Goal: Task Accomplishment & Management: Manage account settings

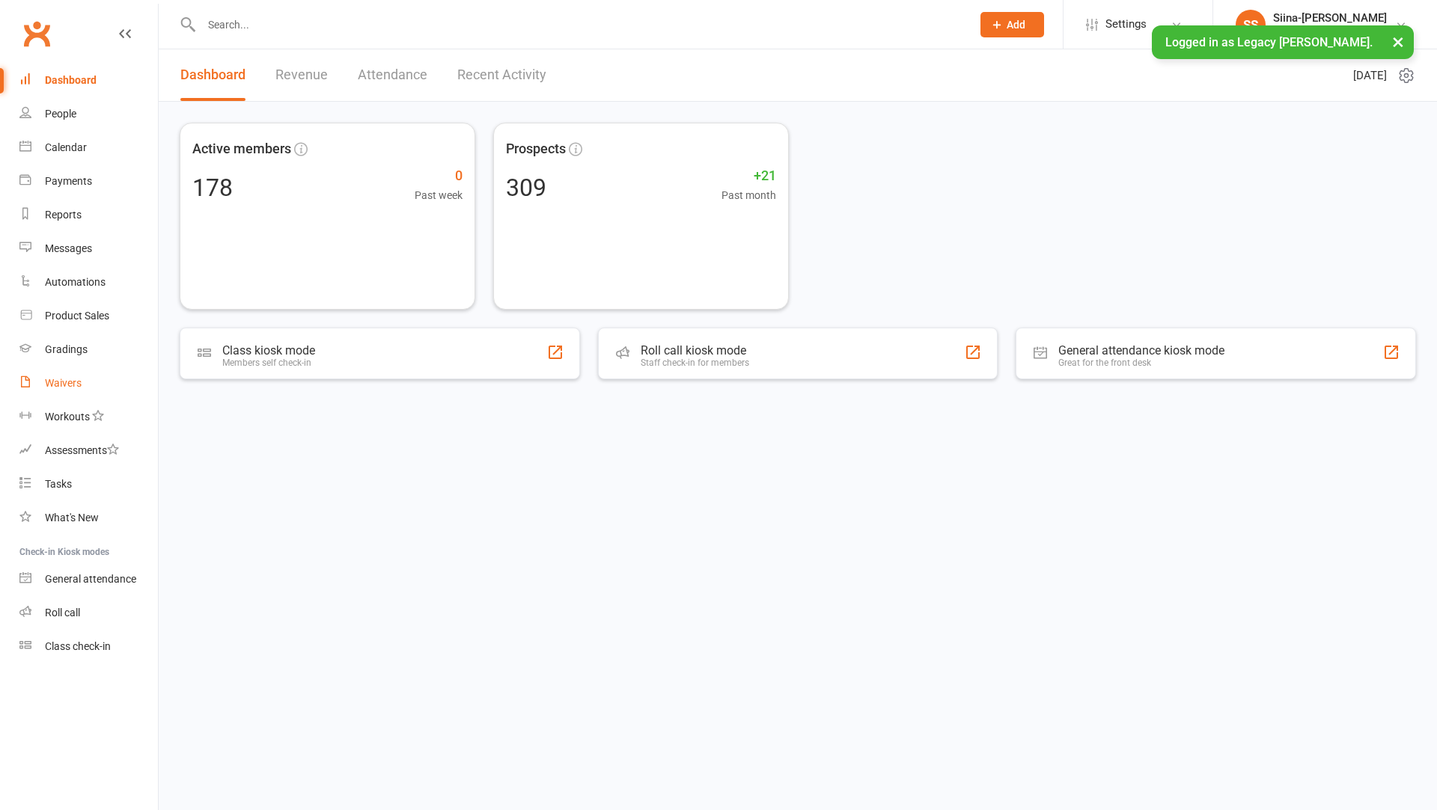
click at [94, 382] on link "Waivers" at bounding box center [88, 384] width 138 height 34
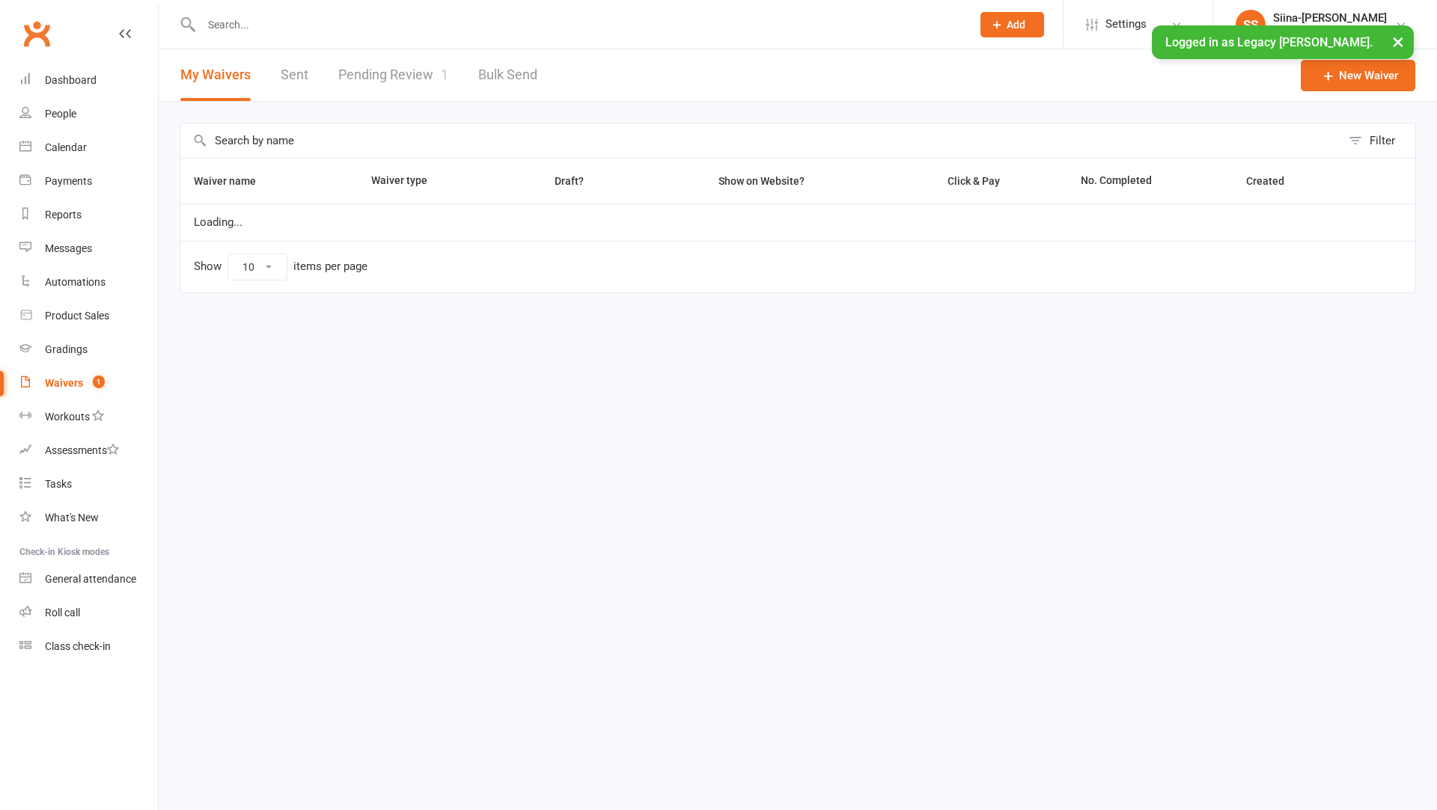
click at [401, 52] on link "Pending Review 1" at bounding box center [393, 75] width 110 height 52
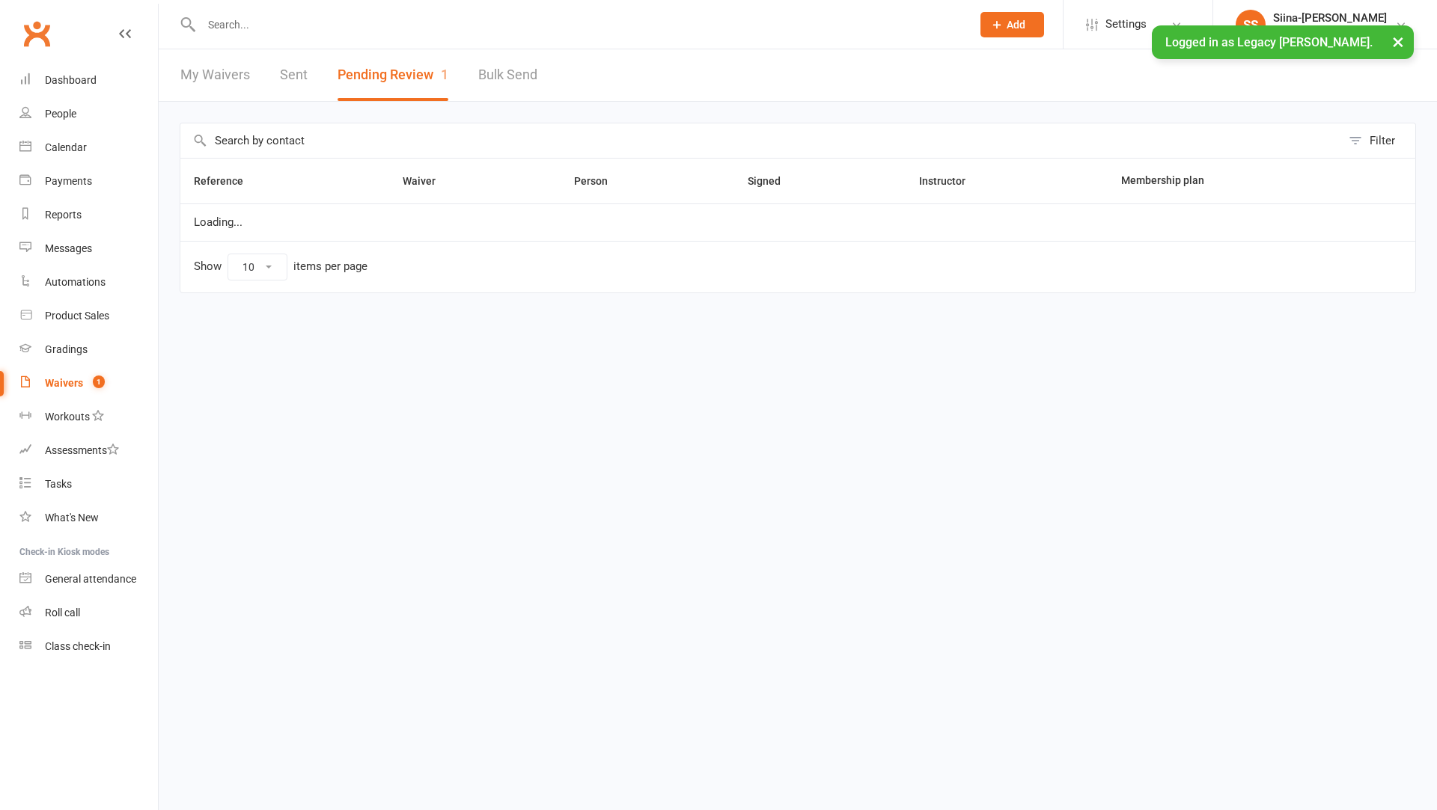
click at [407, 85] on button "Pending Review 1" at bounding box center [392, 75] width 111 height 52
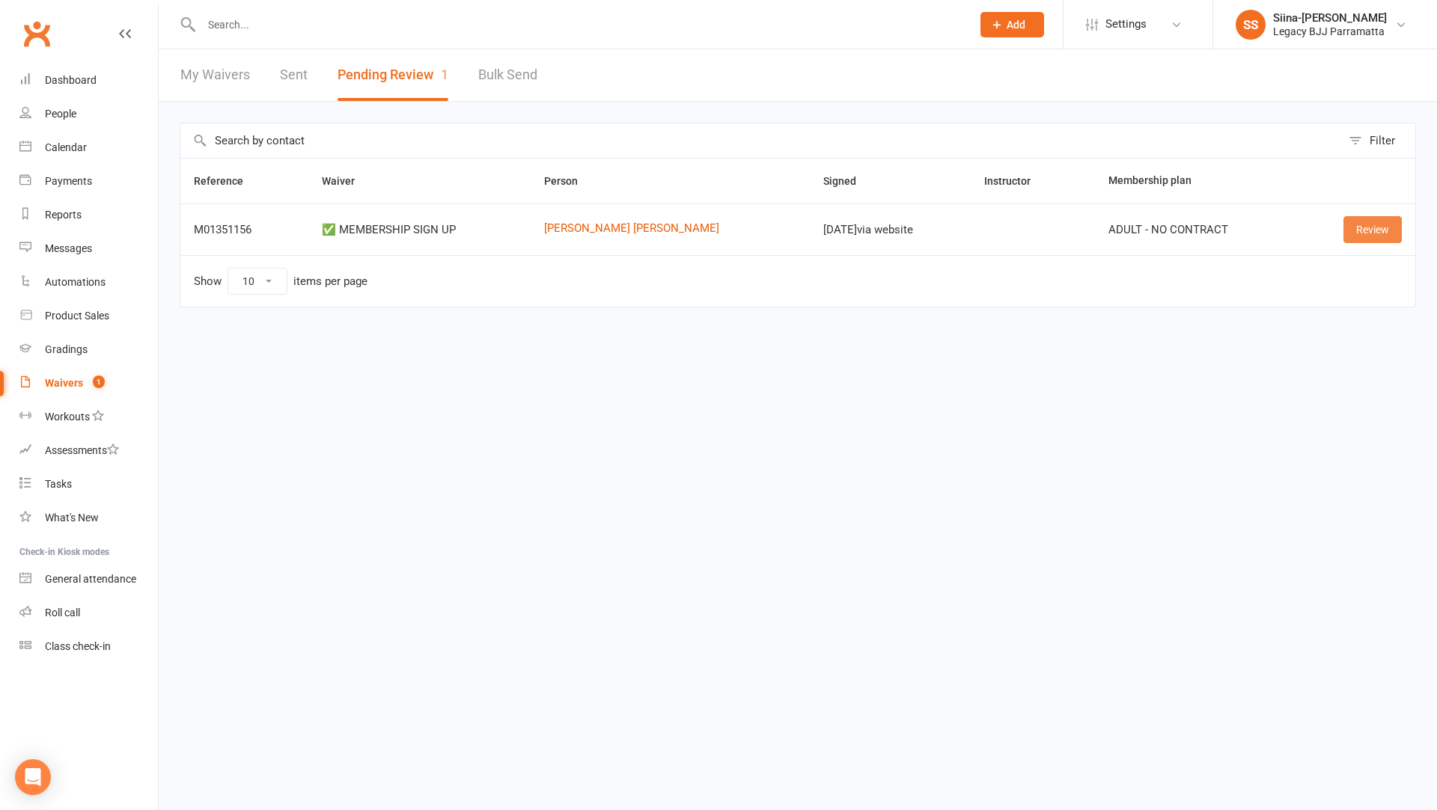
click at [1374, 228] on link "Review" at bounding box center [1372, 229] width 58 height 27
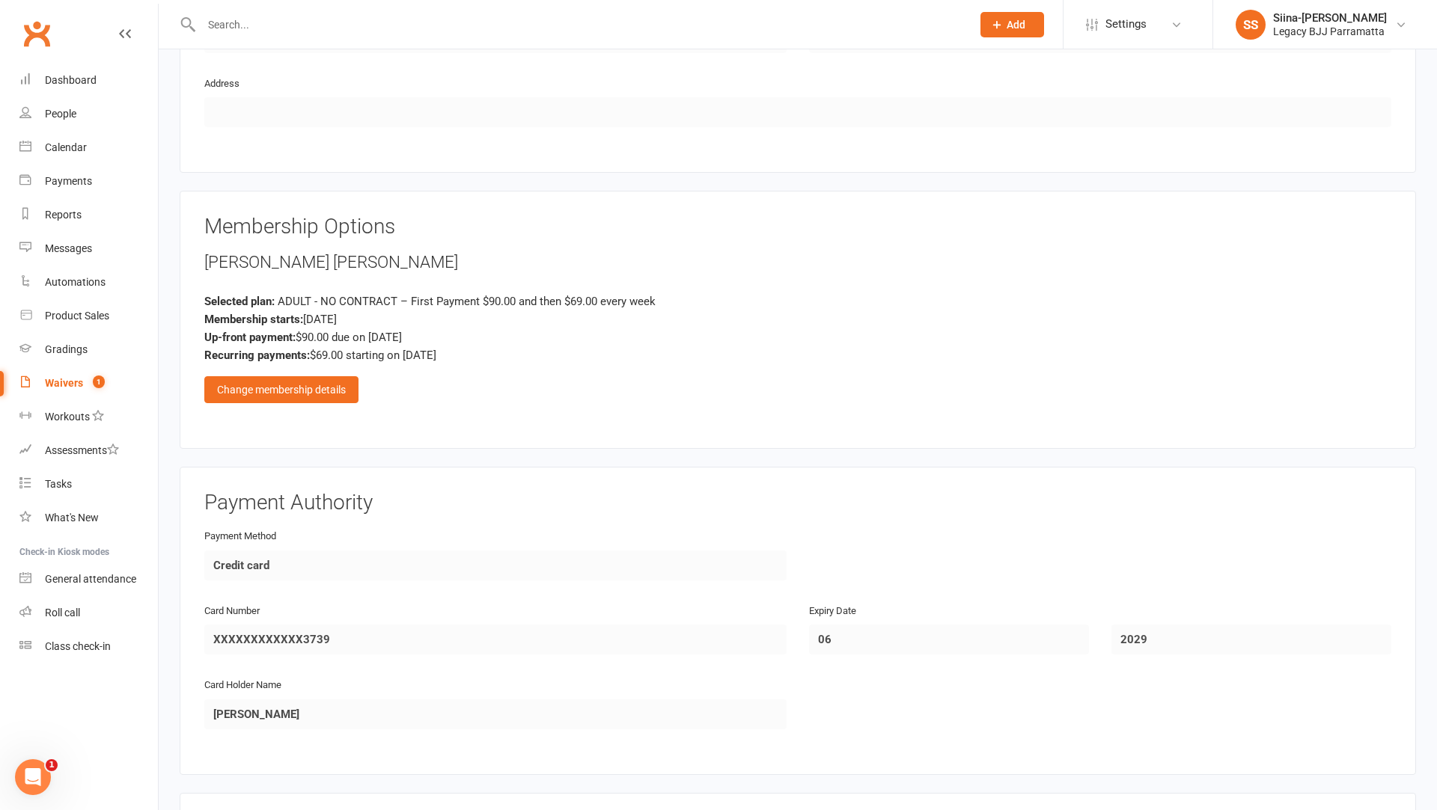
scroll to position [904, 0]
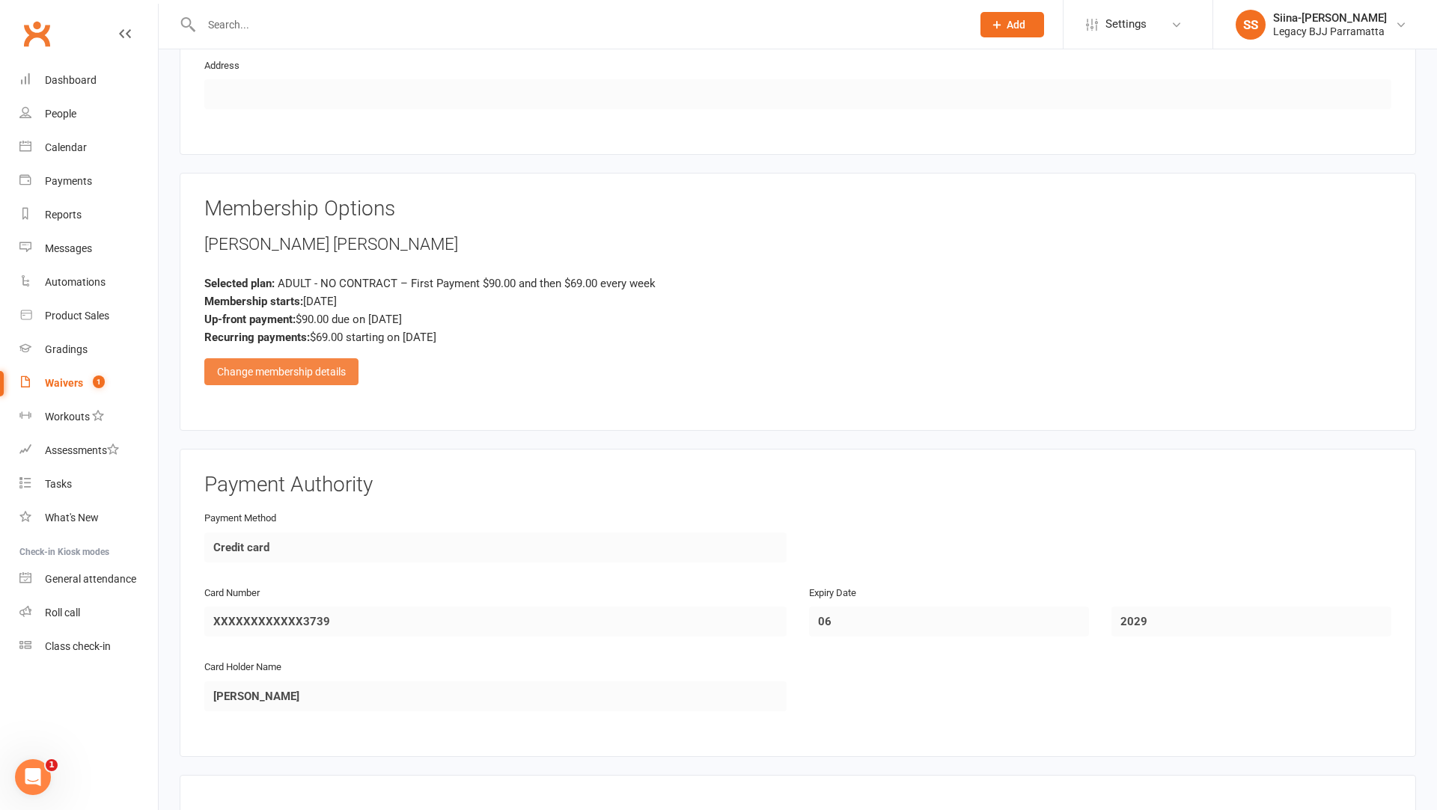
click at [244, 371] on div "Change membership details" at bounding box center [281, 371] width 154 height 27
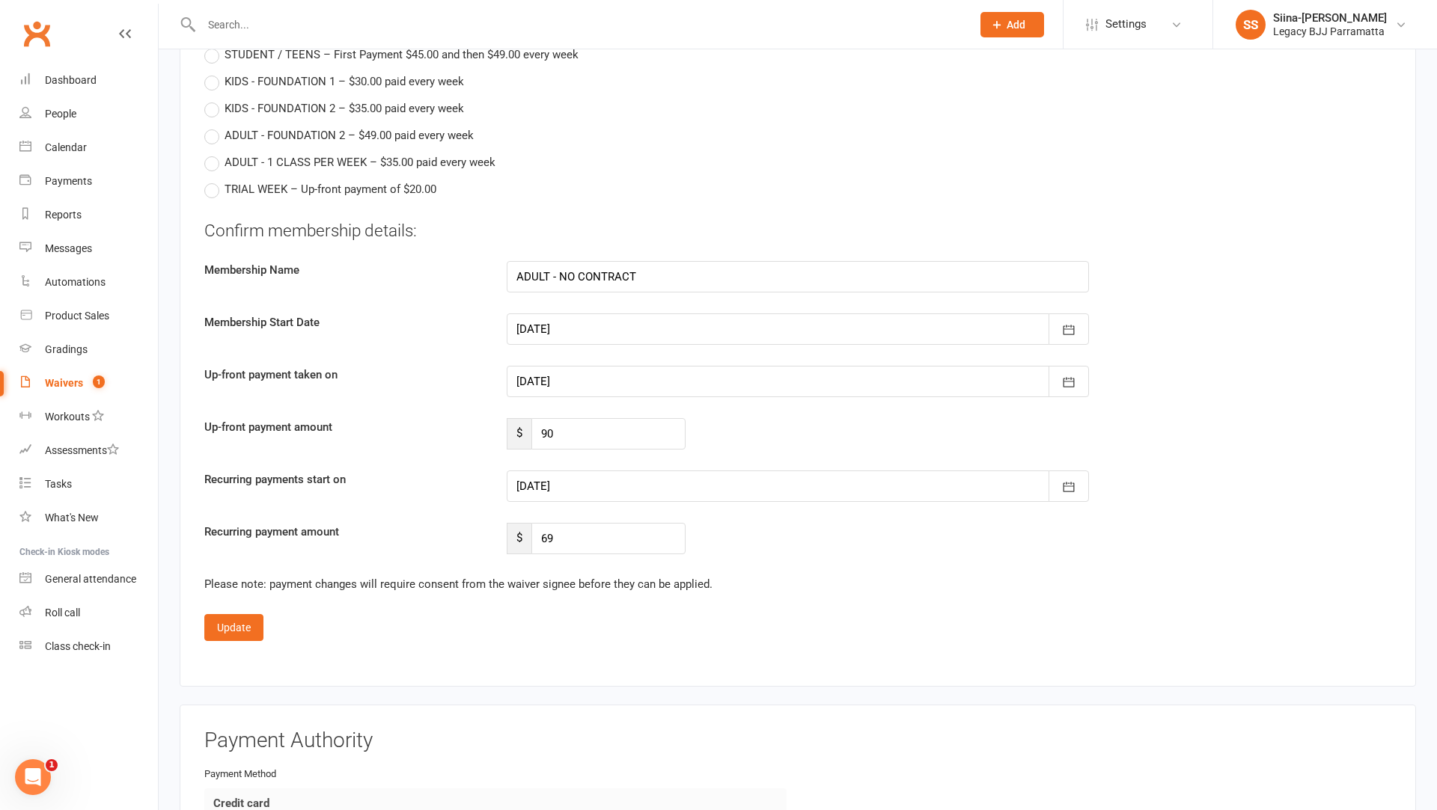
scroll to position [1650, 0]
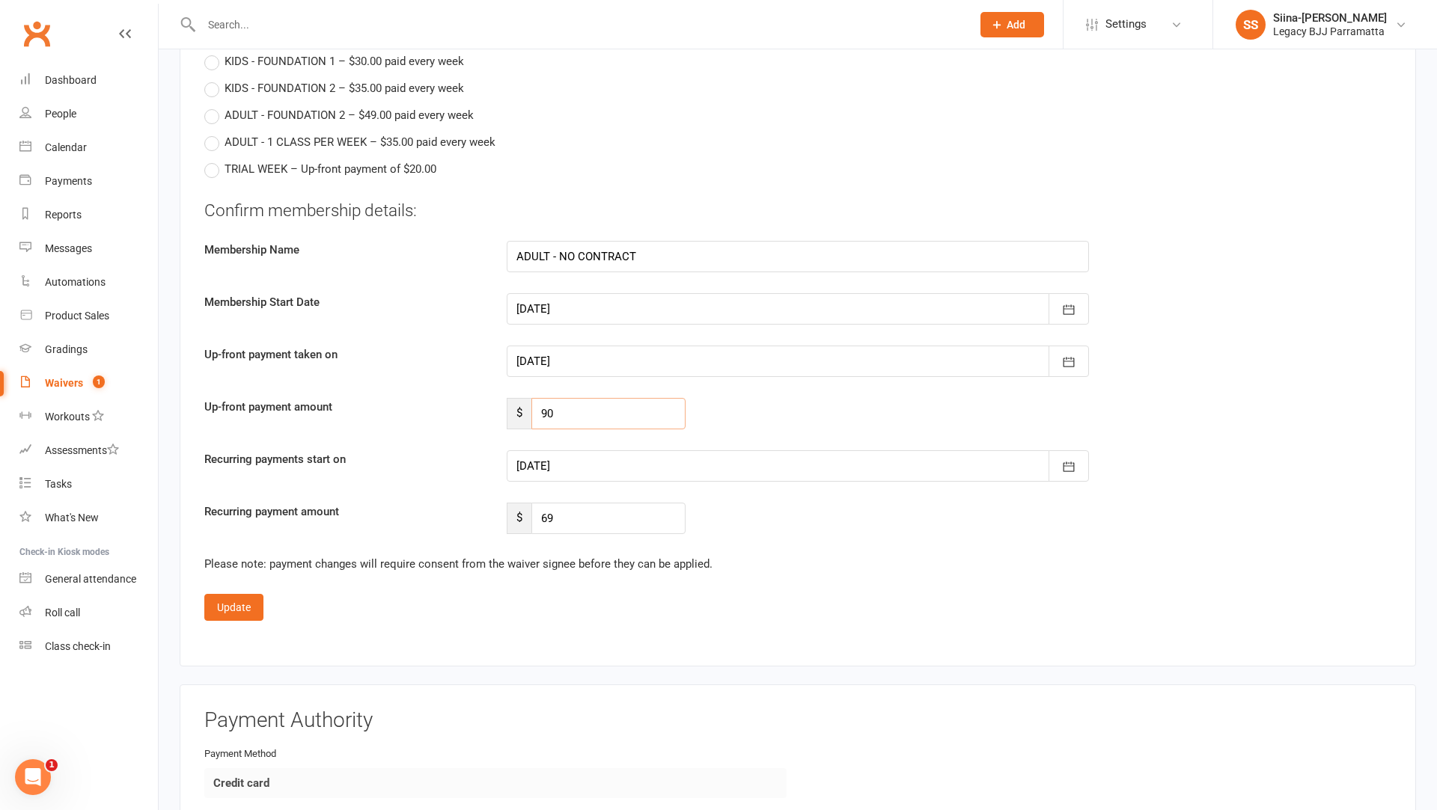
click at [600, 403] on input "90" at bounding box center [608, 413] width 154 height 31
click at [620, 520] on input "69" at bounding box center [608, 518] width 154 height 31
type input "4"
type input "45"
click at [618, 458] on div at bounding box center [798, 465] width 582 height 31
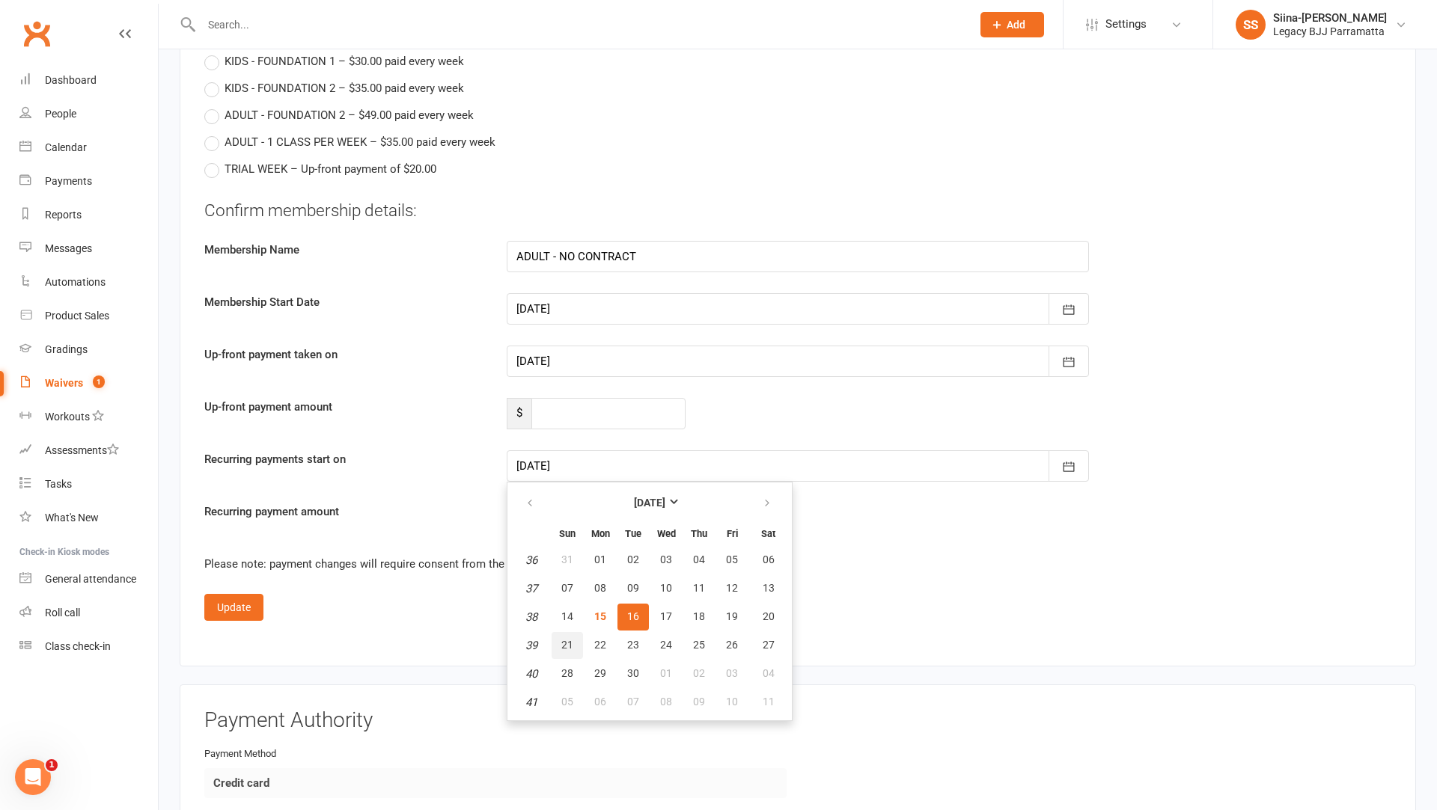
click at [563, 639] on span "21" at bounding box center [567, 645] width 12 height 12
type input "21 Sep 2025"
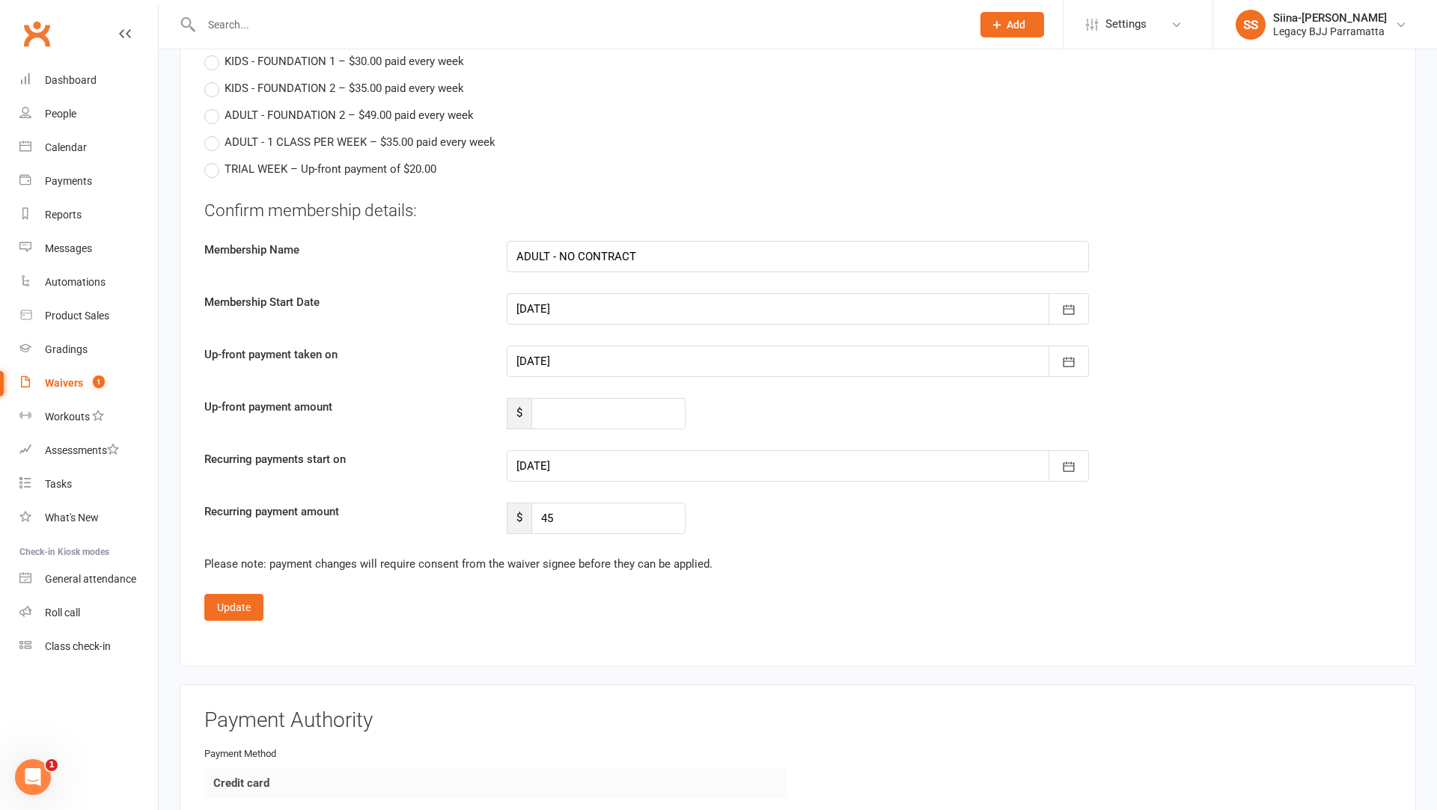
click at [860, 650] on div "Membership Options Currently Selected Plan ADULT - NO CONTRACT – First Payment …" at bounding box center [798, 47] width 1236 height 1240
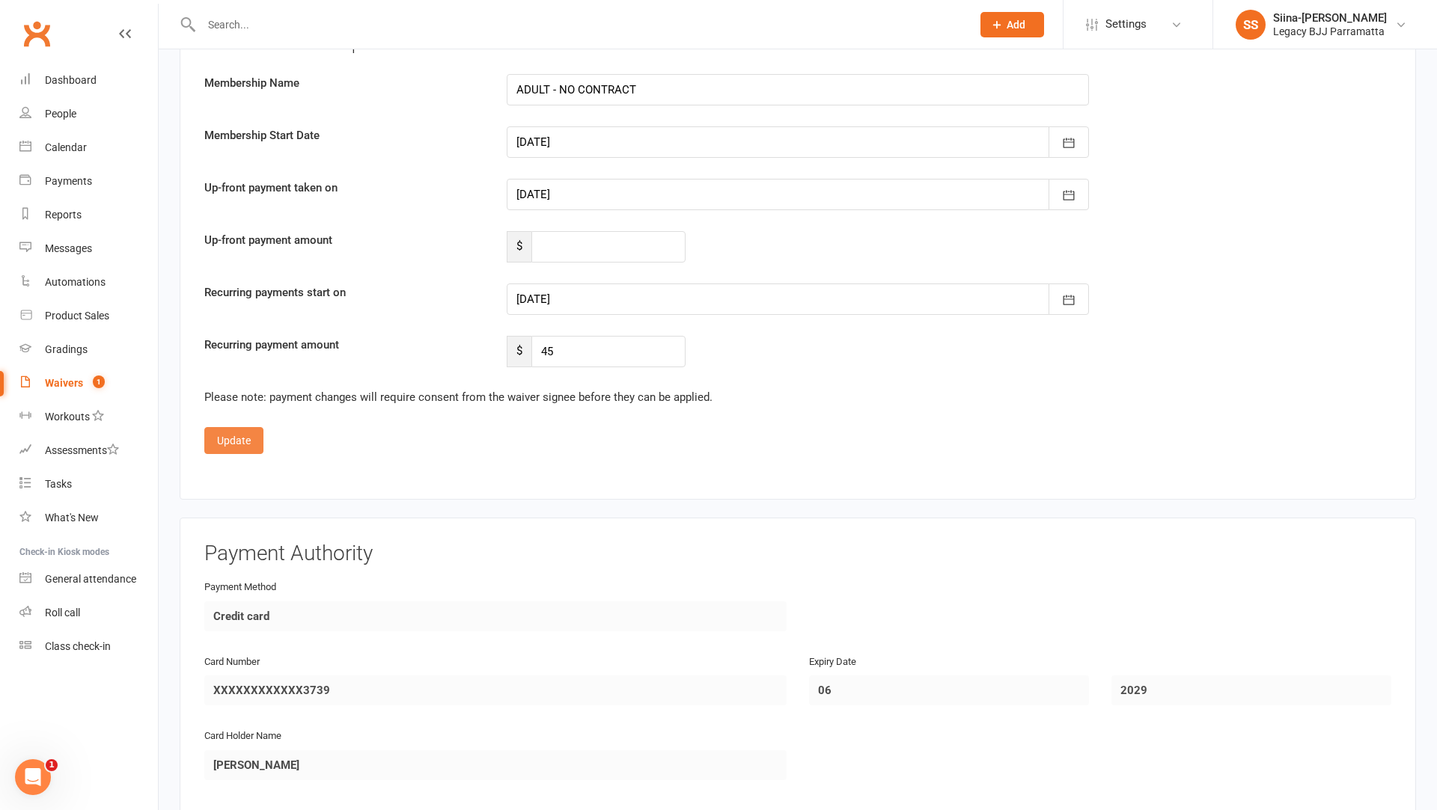
click at [241, 427] on button "Update" at bounding box center [233, 440] width 59 height 27
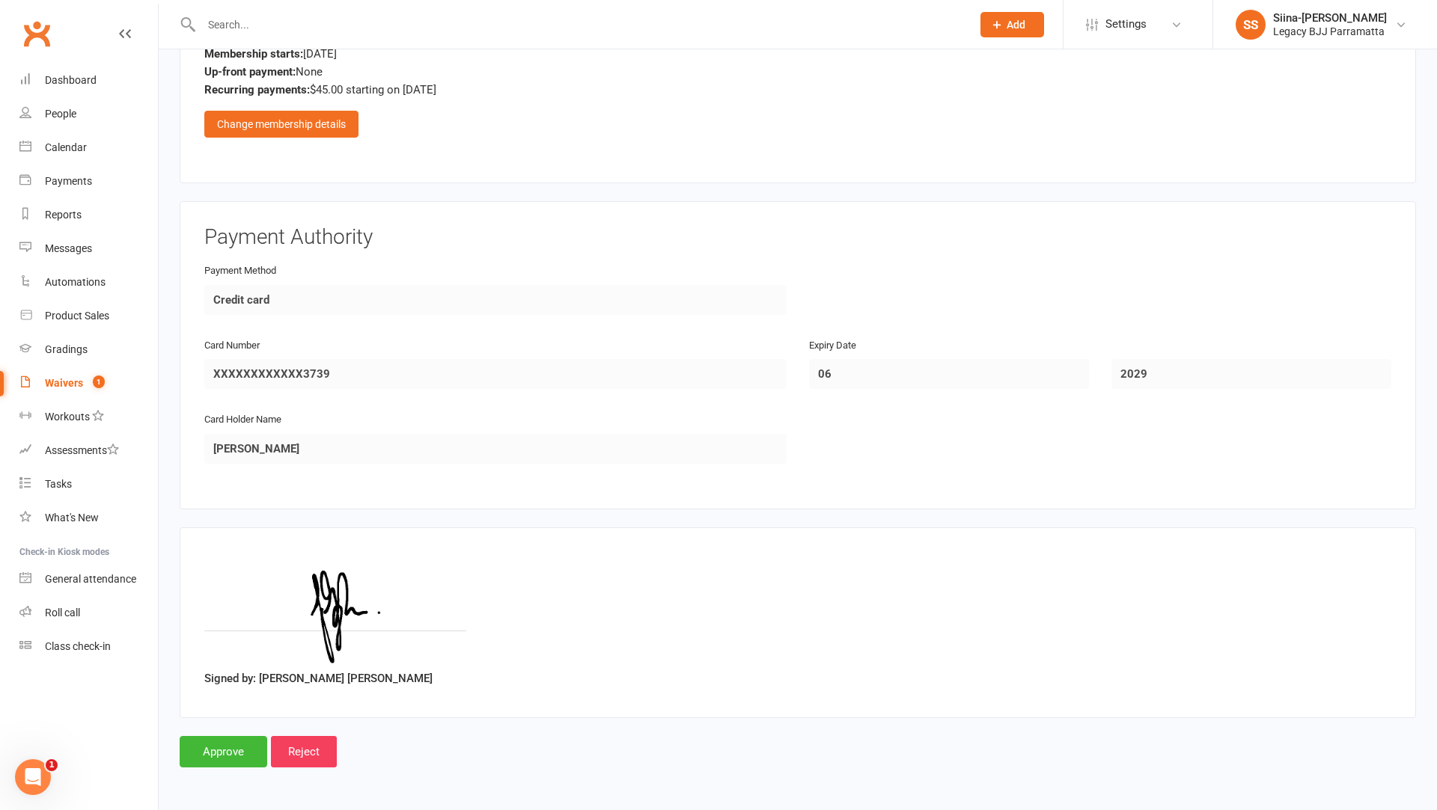
scroll to position [1144, 0]
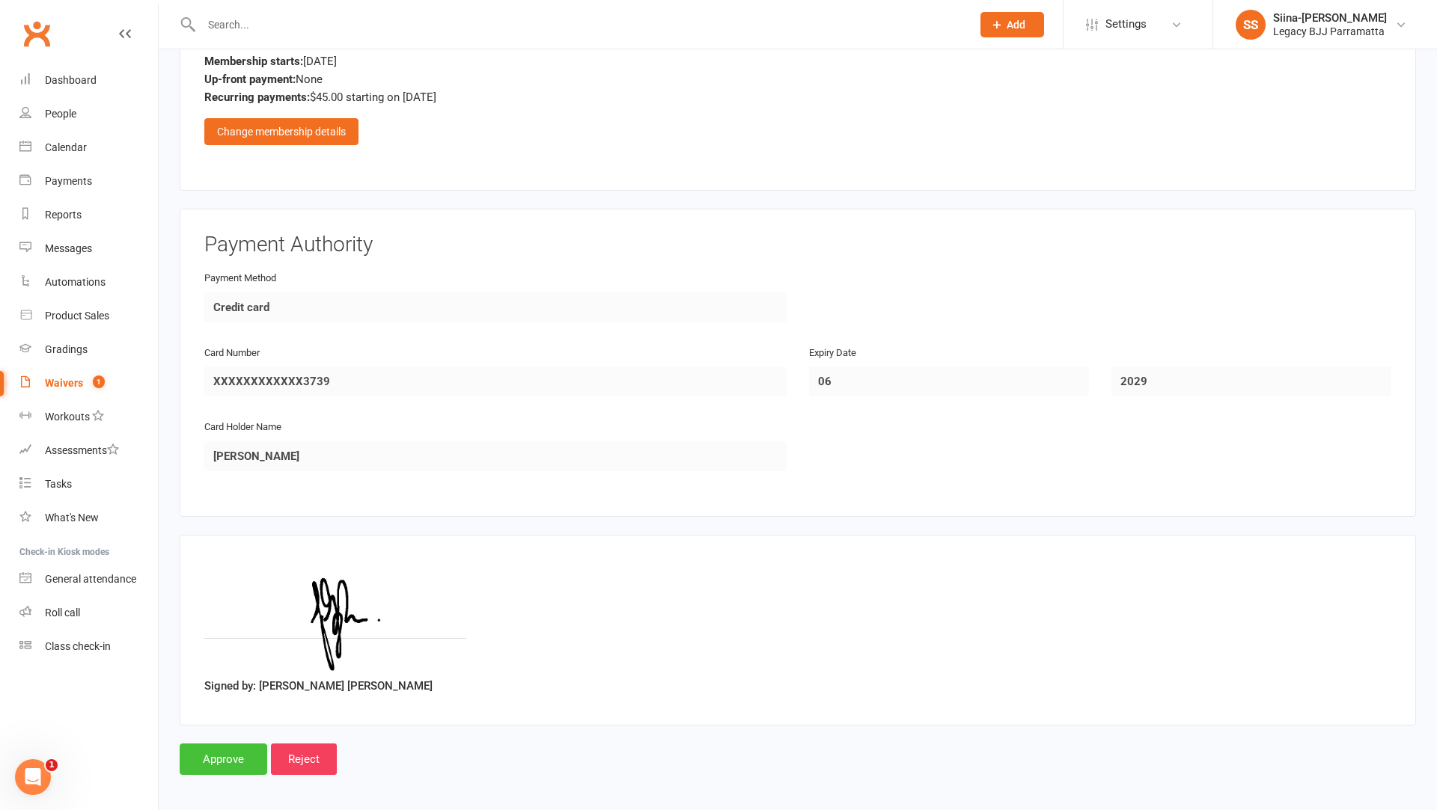
click at [212, 765] on input "Approve" at bounding box center [224, 759] width 88 height 31
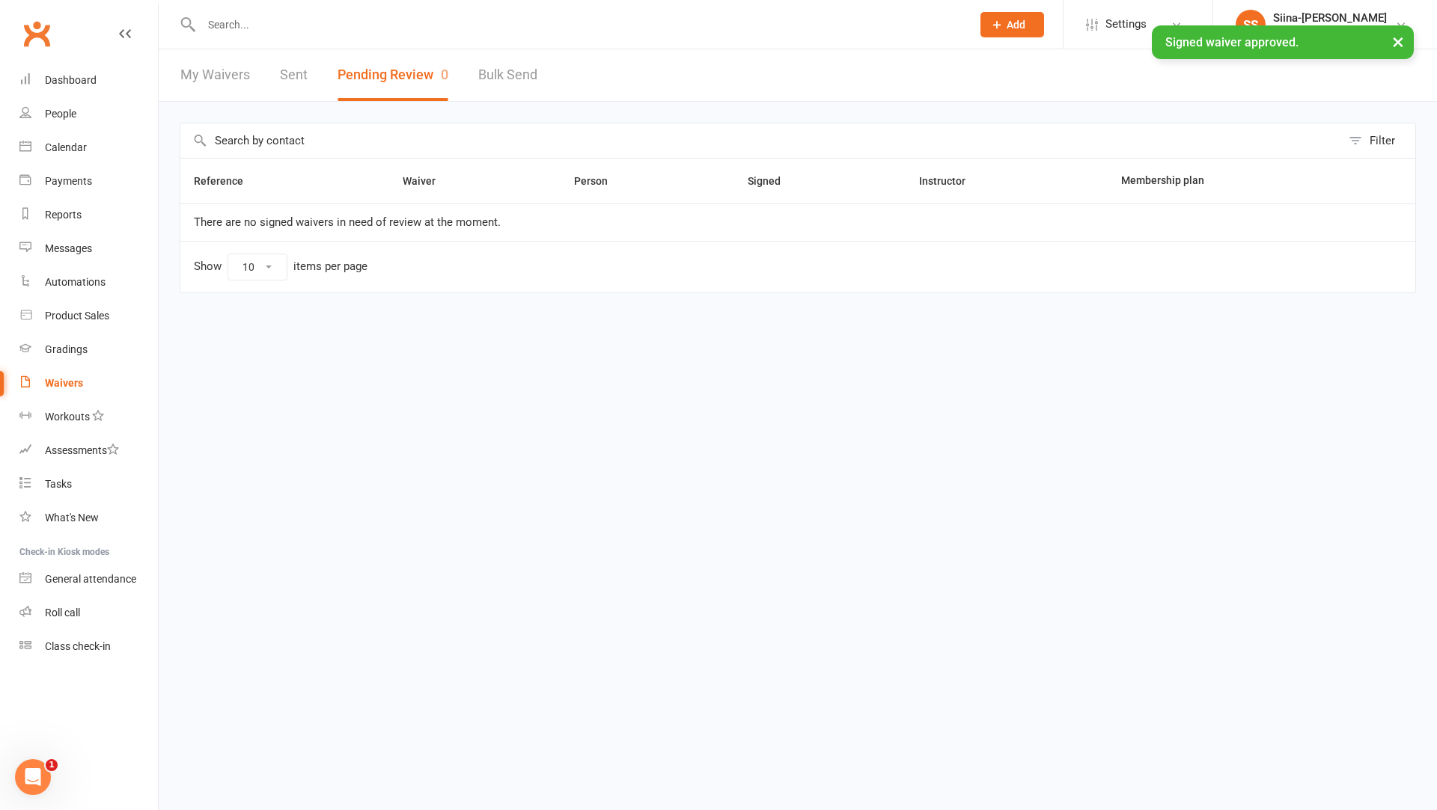
click at [423, 25] on div "× Signed waiver approved." at bounding box center [708, 25] width 1417 height 0
click at [355, 25] on div "× Signed waiver approved." at bounding box center [708, 25] width 1417 height 0
click at [308, 25] on div "× Signed waiver approved." at bounding box center [708, 25] width 1417 height 0
click at [283, 15] on input "text" at bounding box center [579, 24] width 764 height 21
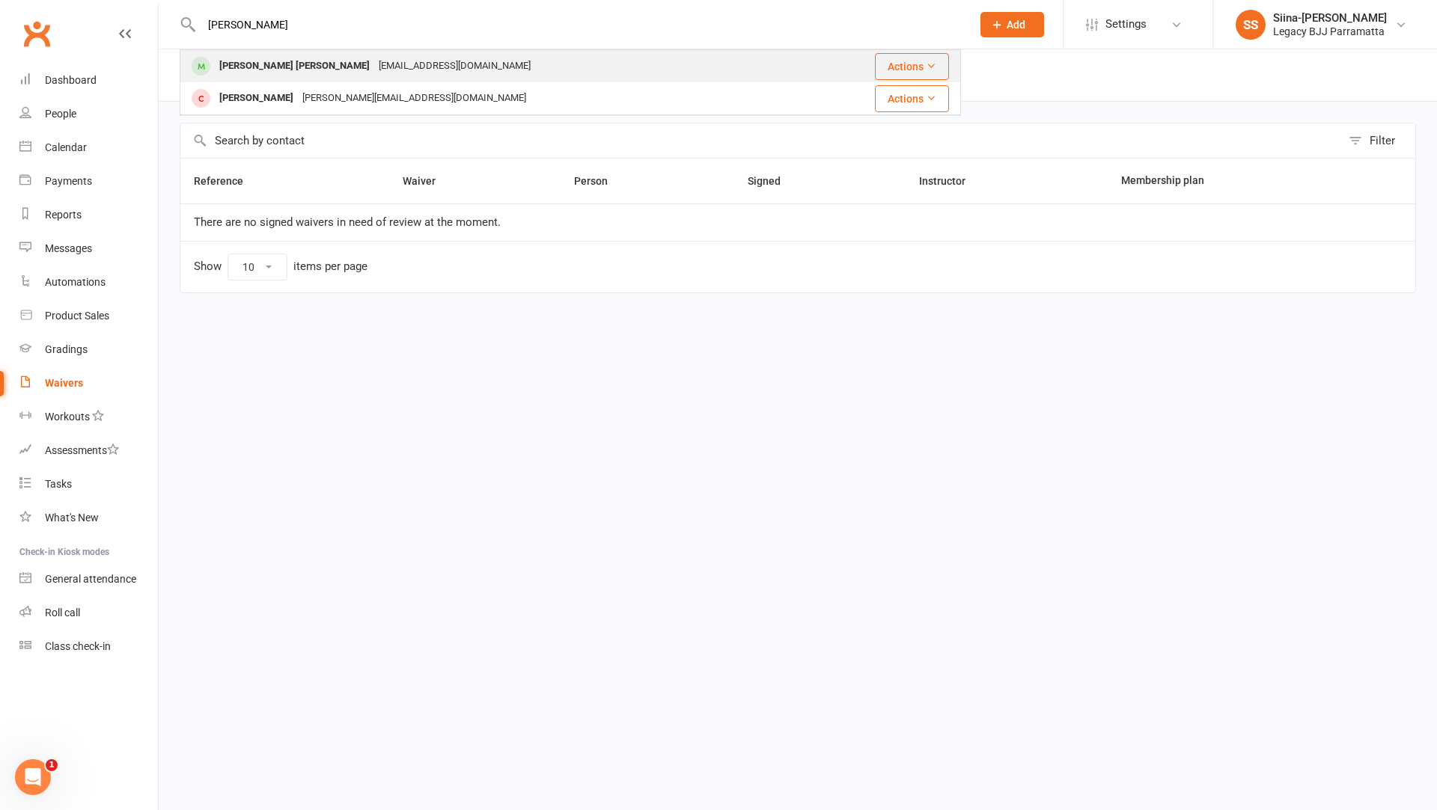
type input "[PERSON_NAME]"
click at [270, 73] on div "[PERSON_NAME] [PERSON_NAME]" at bounding box center [294, 66] width 159 height 22
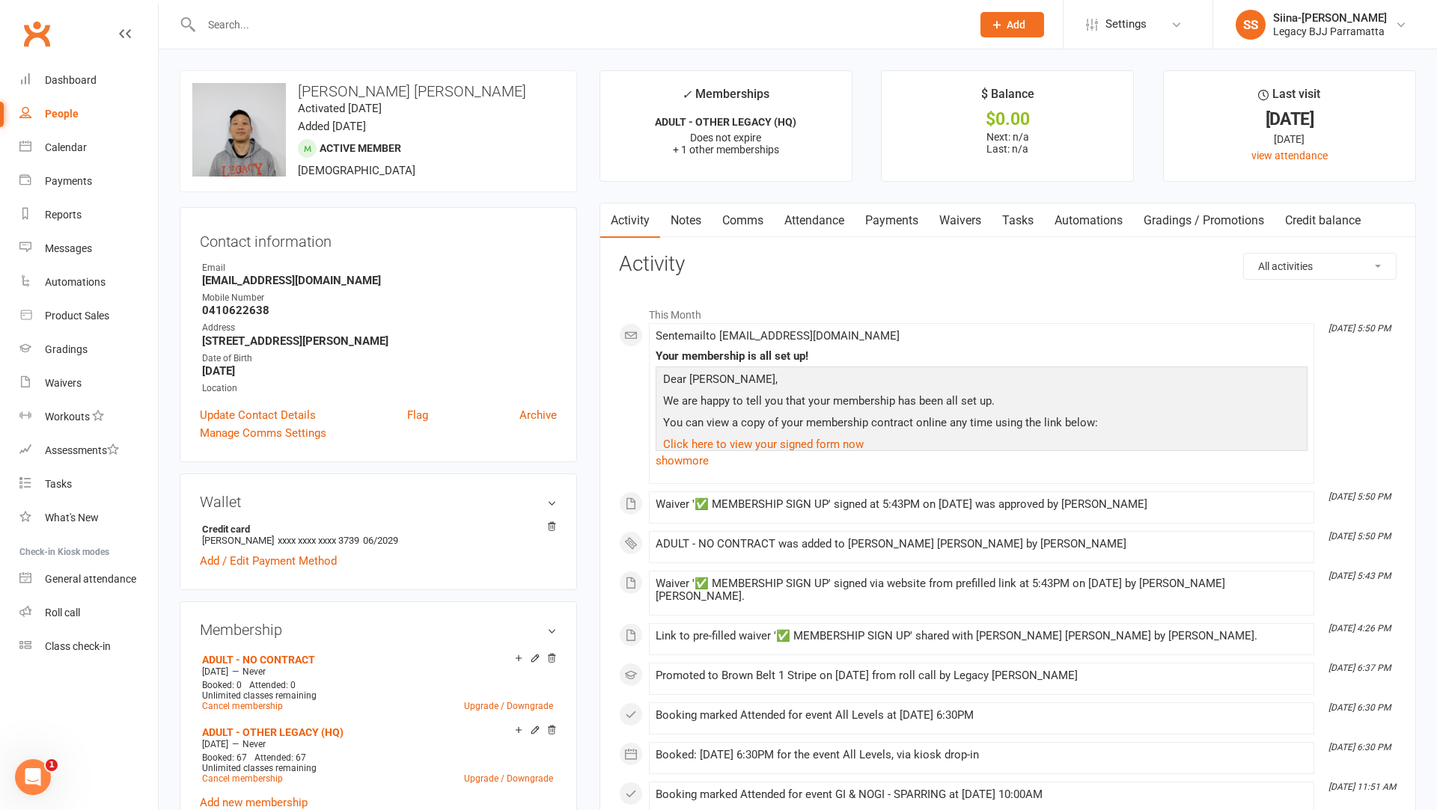
click at [883, 218] on link "Payments" at bounding box center [891, 221] width 74 height 34
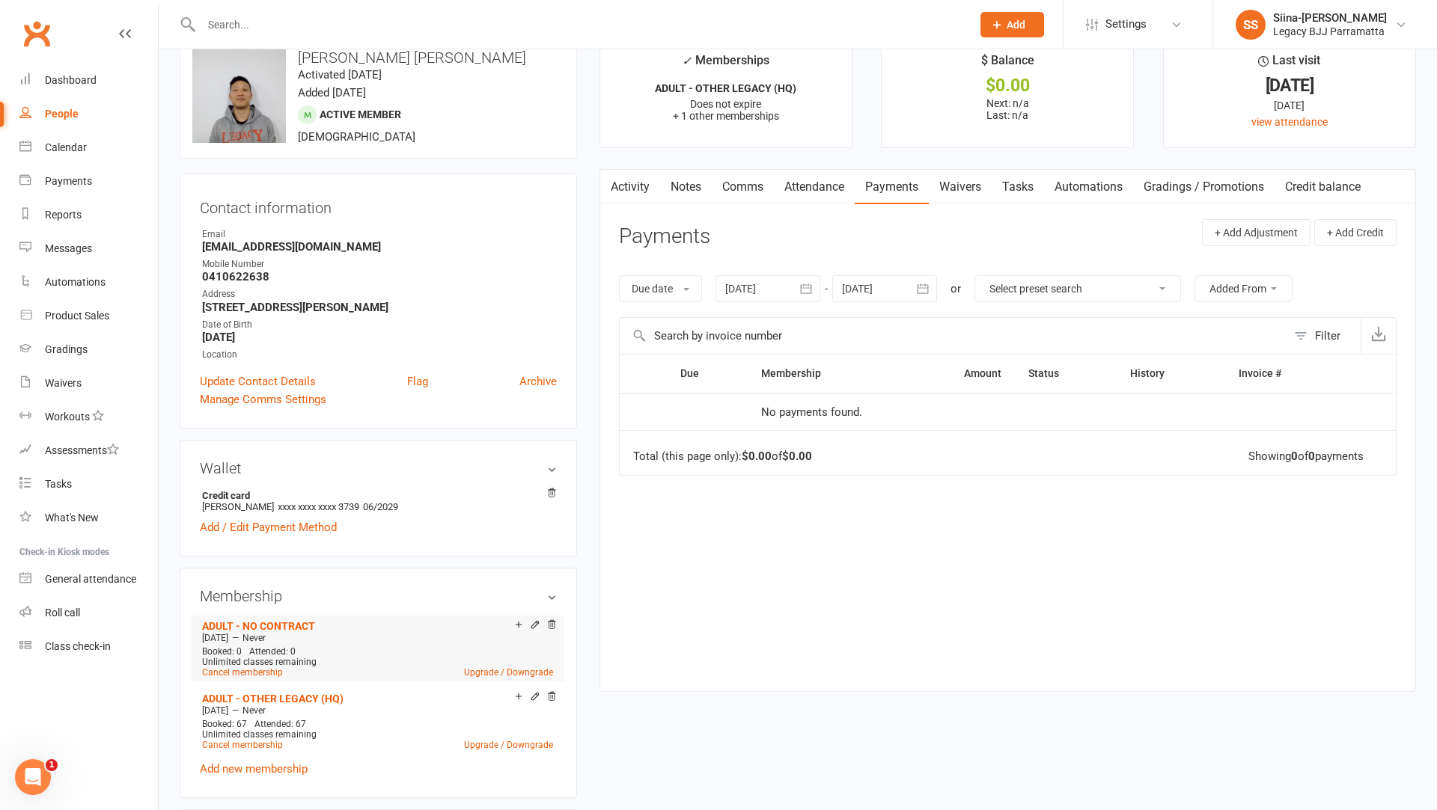
scroll to position [39, 0]
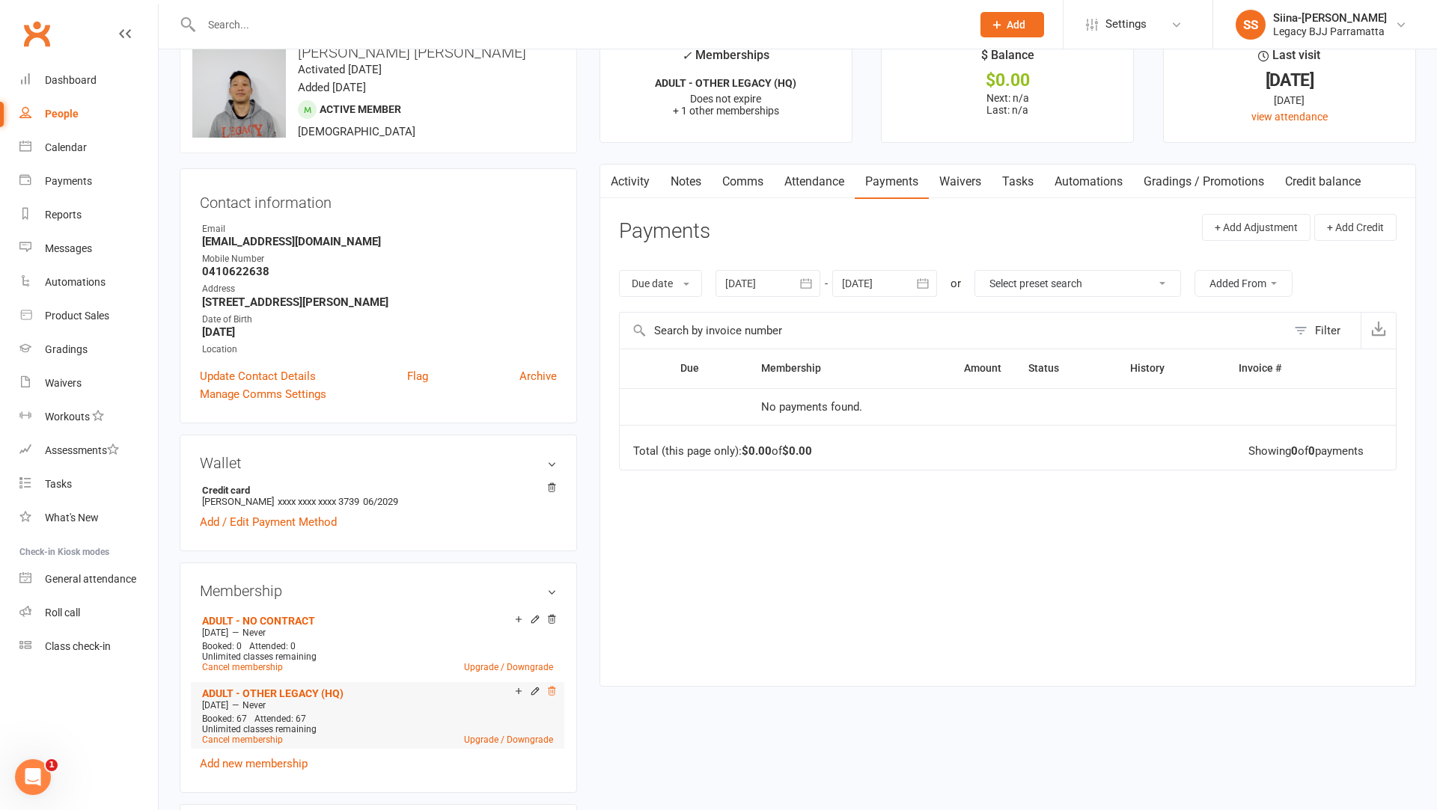
click at [553, 686] on icon at bounding box center [551, 691] width 10 height 10
click at [227, 736] on link "Cancel membership" at bounding box center [242, 740] width 81 height 10
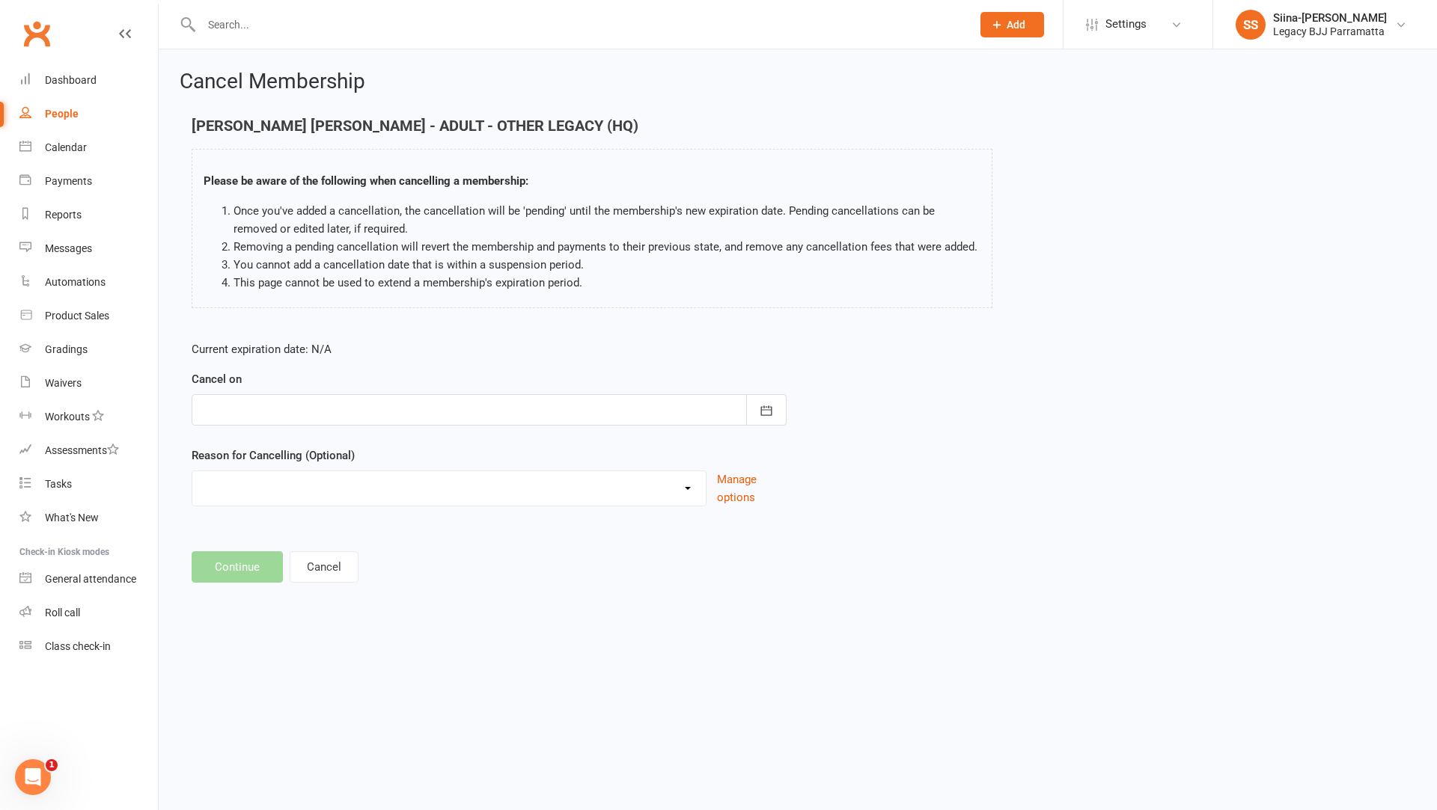
click at [296, 414] on div at bounding box center [489, 409] width 595 height 31
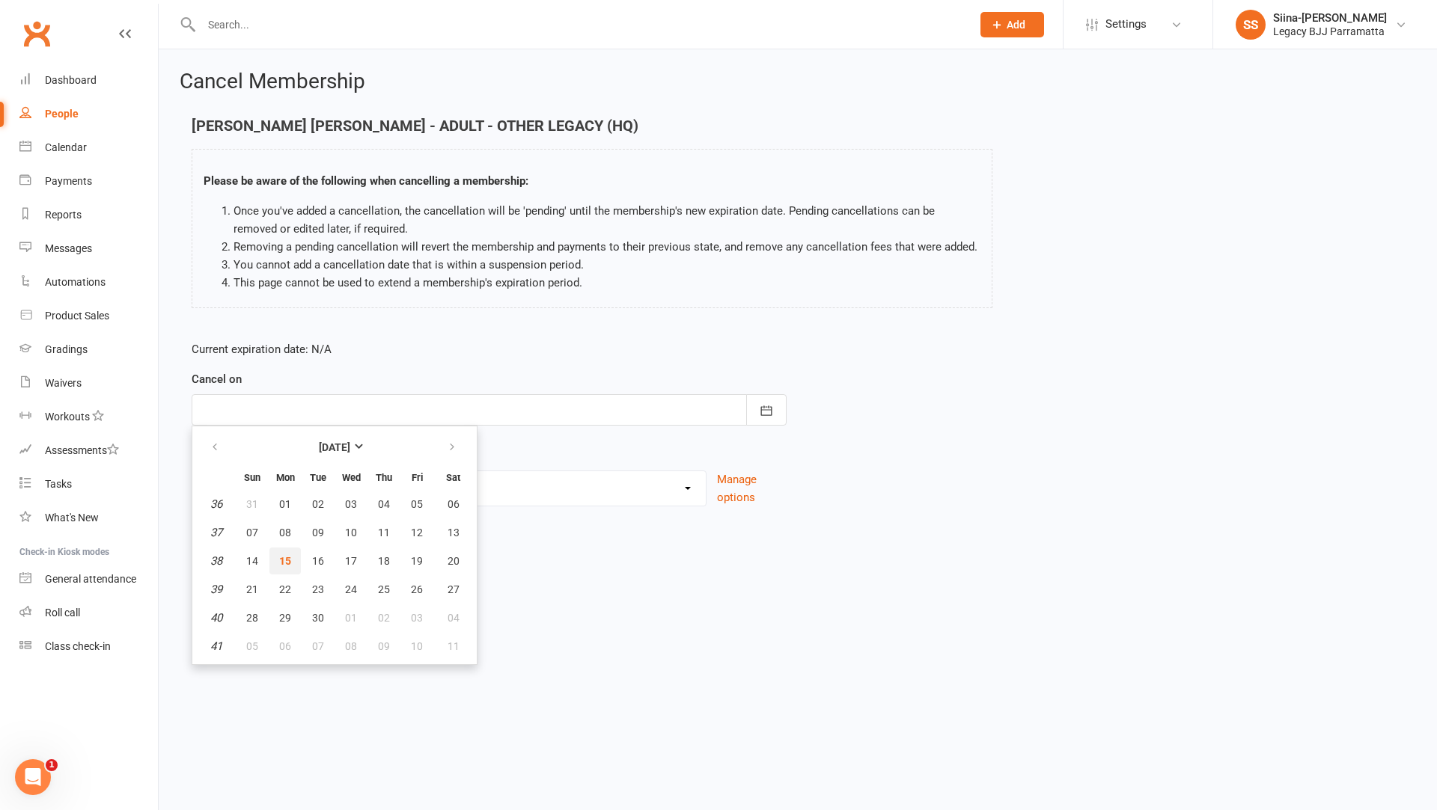
click at [283, 557] on span "15" at bounding box center [285, 561] width 12 height 12
type input "15 Sep 2025"
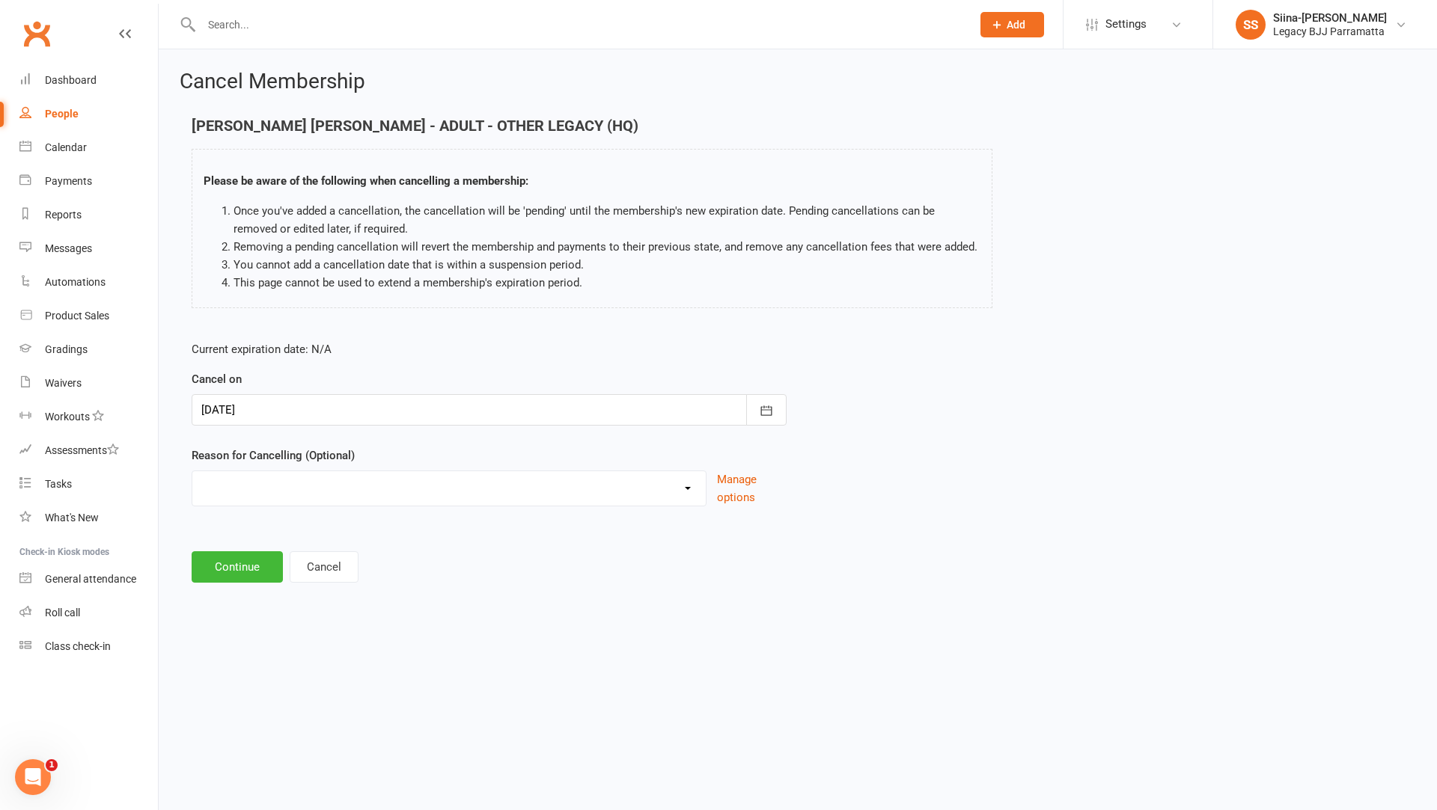
click at [279, 491] on select "Holiday Injury Move to another Legacy Other reason" at bounding box center [448, 486] width 513 height 30
select select "3"
click at [256, 565] on input at bounding box center [489, 566] width 595 height 31
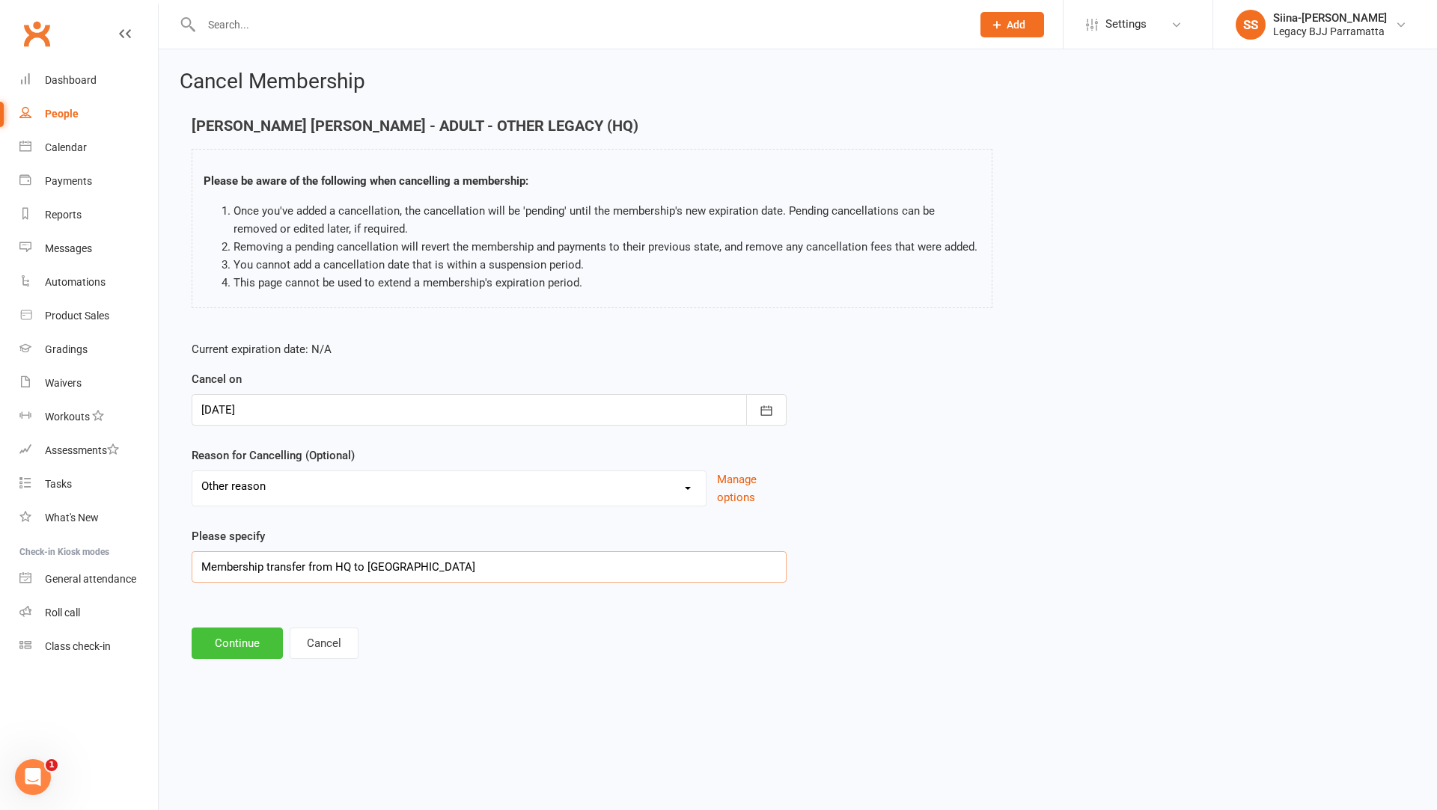
type input "Membership transfer from HQ to Parra"
click at [210, 646] on button "Continue" at bounding box center [237, 643] width 91 height 31
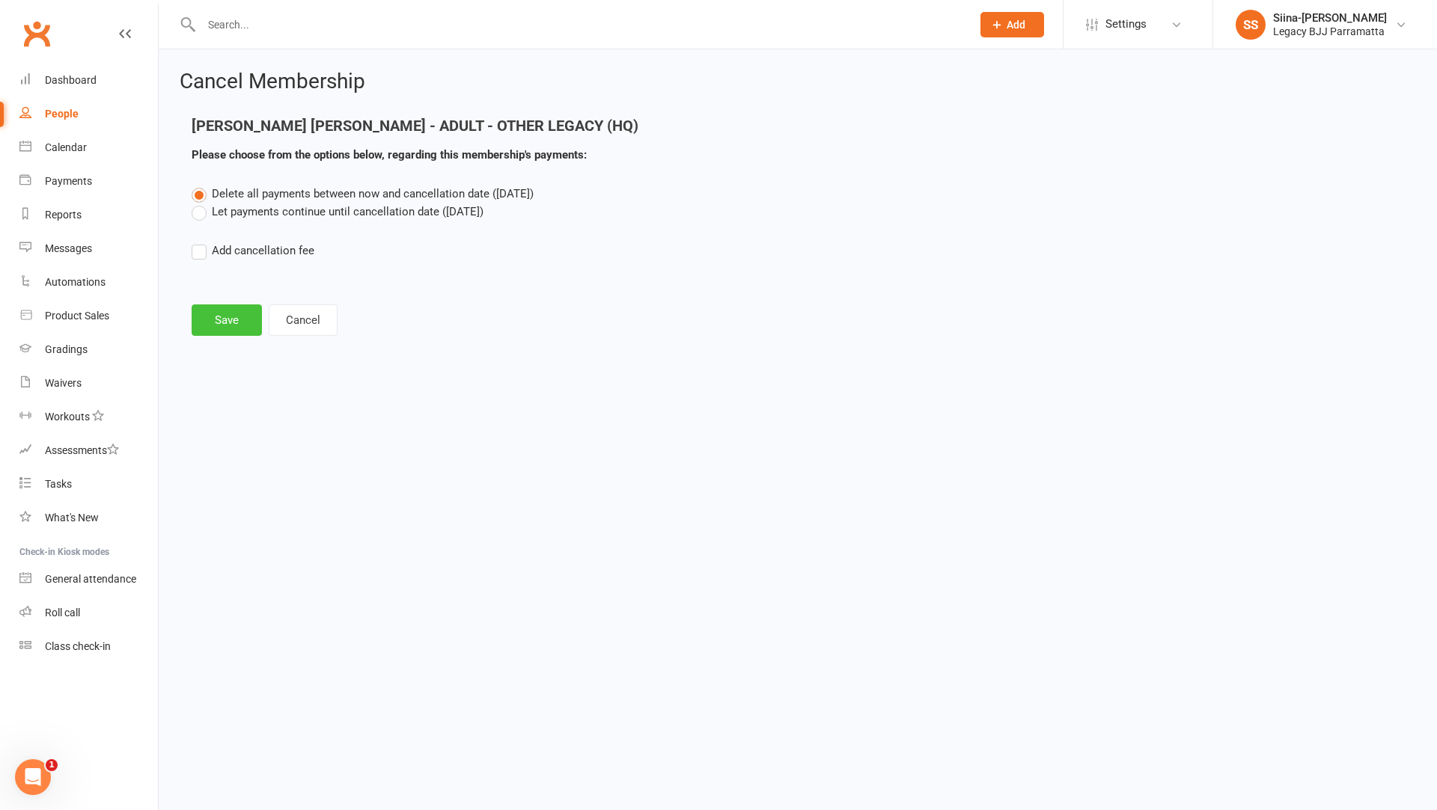
click at [215, 323] on button "Save" at bounding box center [227, 320] width 70 height 31
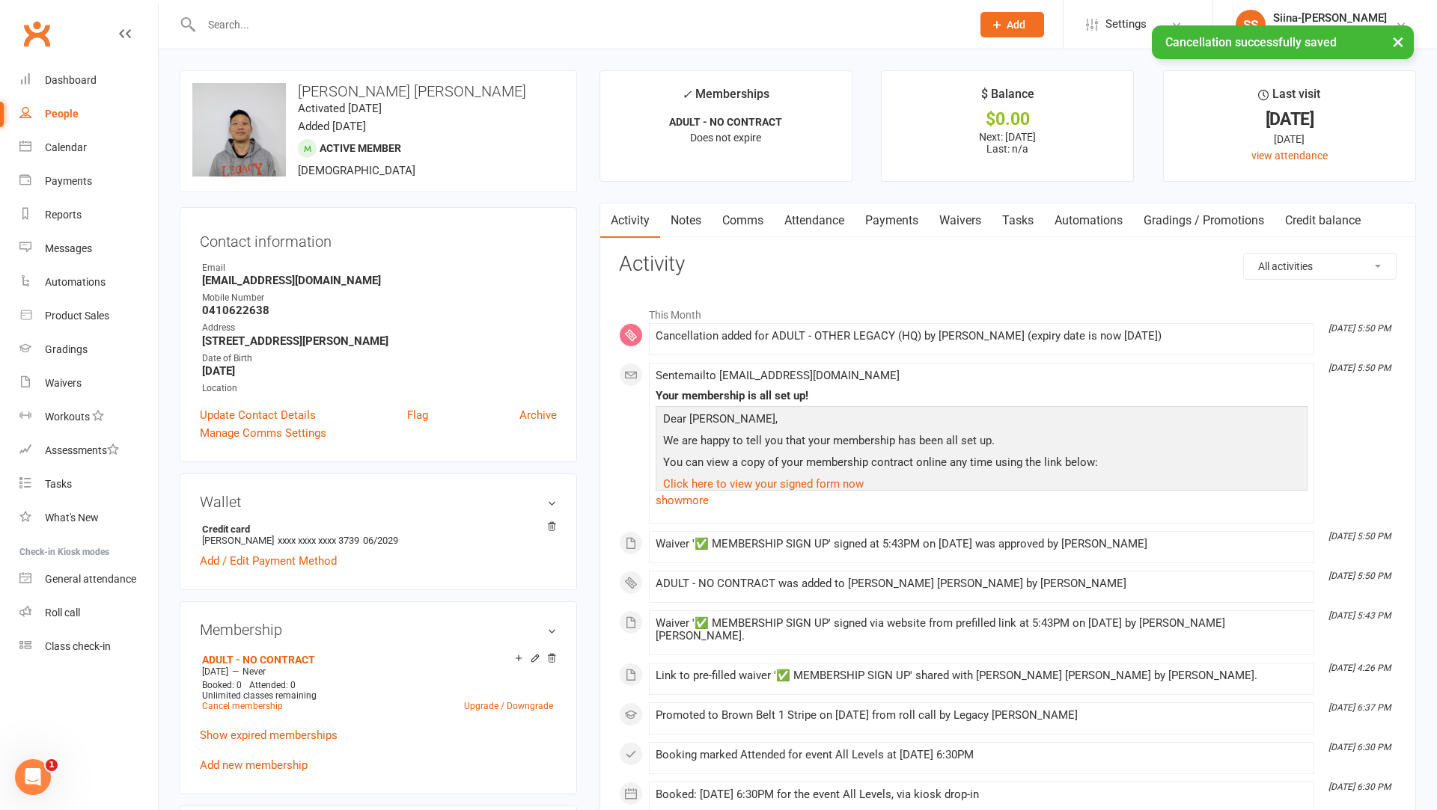
click at [892, 227] on link "Payments" at bounding box center [891, 221] width 74 height 34
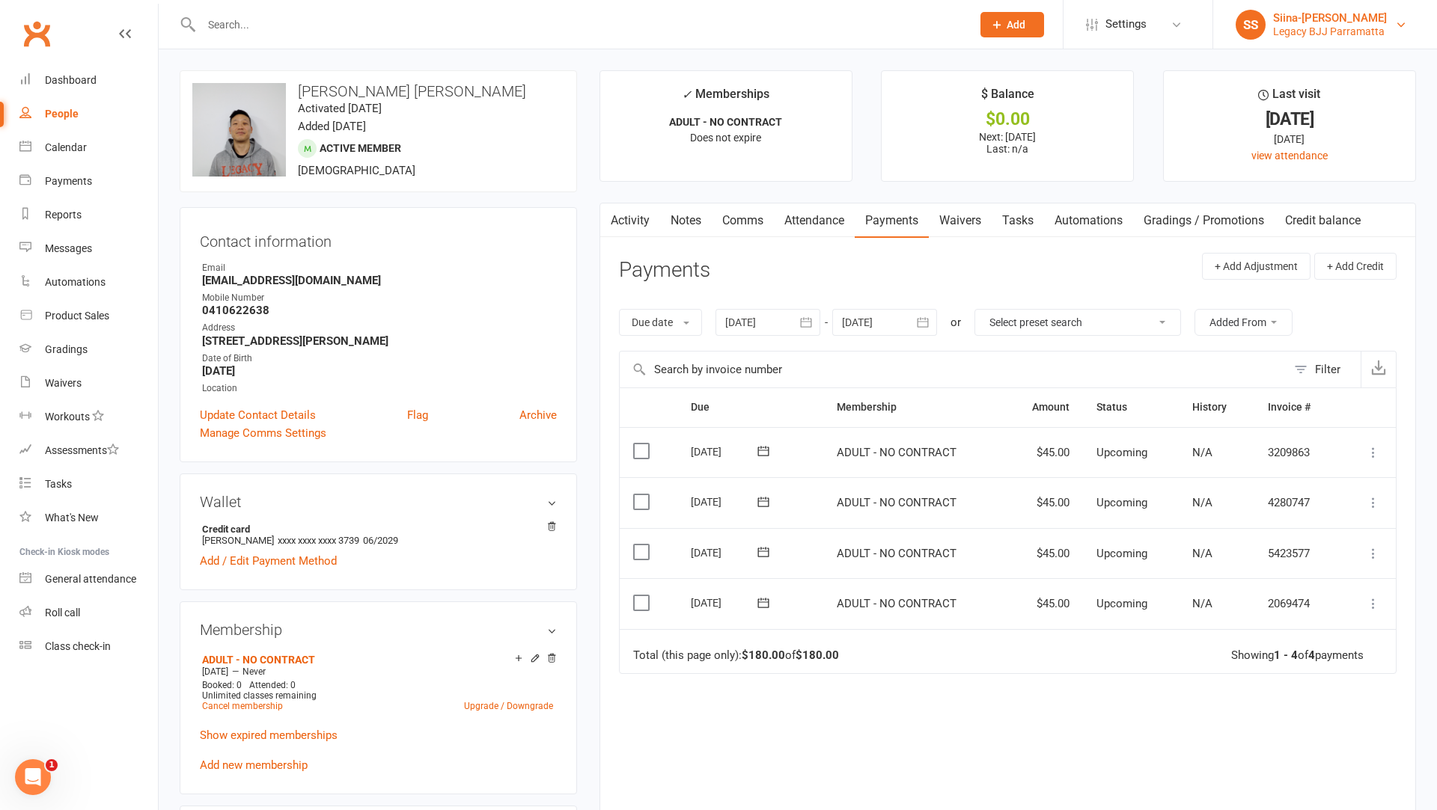
click at [1325, 16] on div "Siina-[PERSON_NAME]" at bounding box center [1330, 17] width 114 height 13
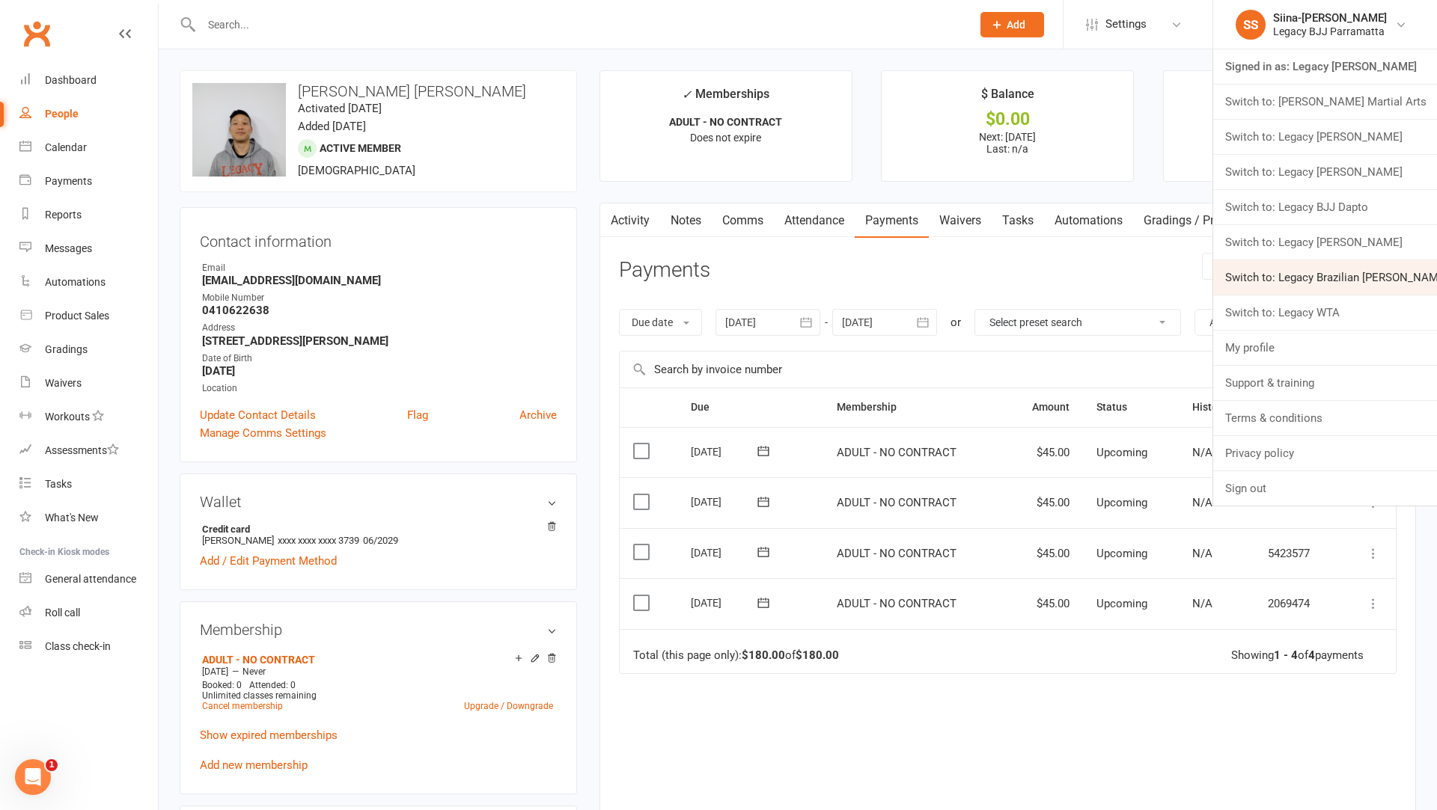
click at [1342, 277] on link "Switch to: Legacy Brazilian Jiu Jitsu" at bounding box center [1325, 277] width 224 height 34
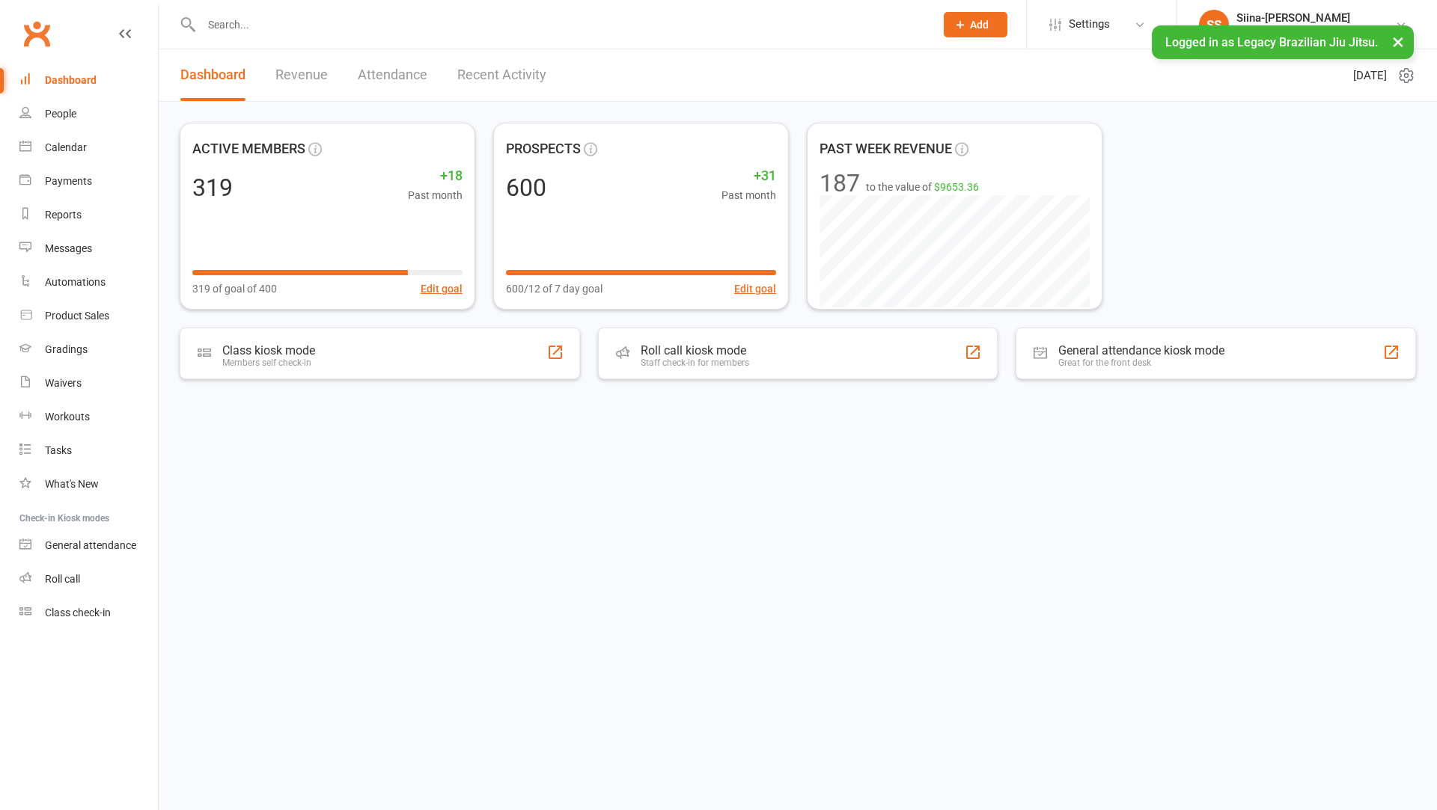
click at [310, 28] on input "text" at bounding box center [560, 24] width 727 height 21
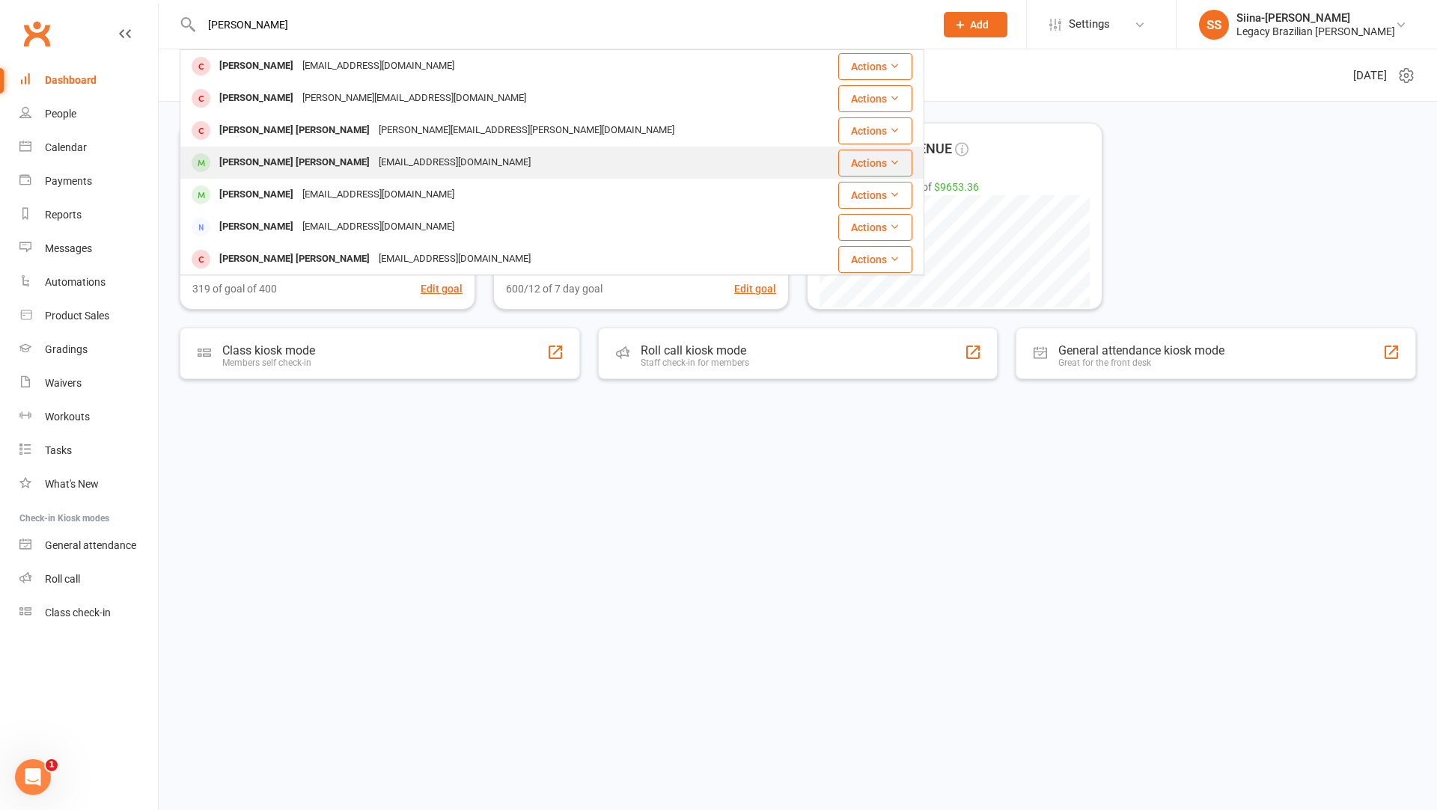
type input "[PERSON_NAME]"
click at [298, 159] on div "[PERSON_NAME] [PERSON_NAME]" at bounding box center [294, 163] width 159 height 22
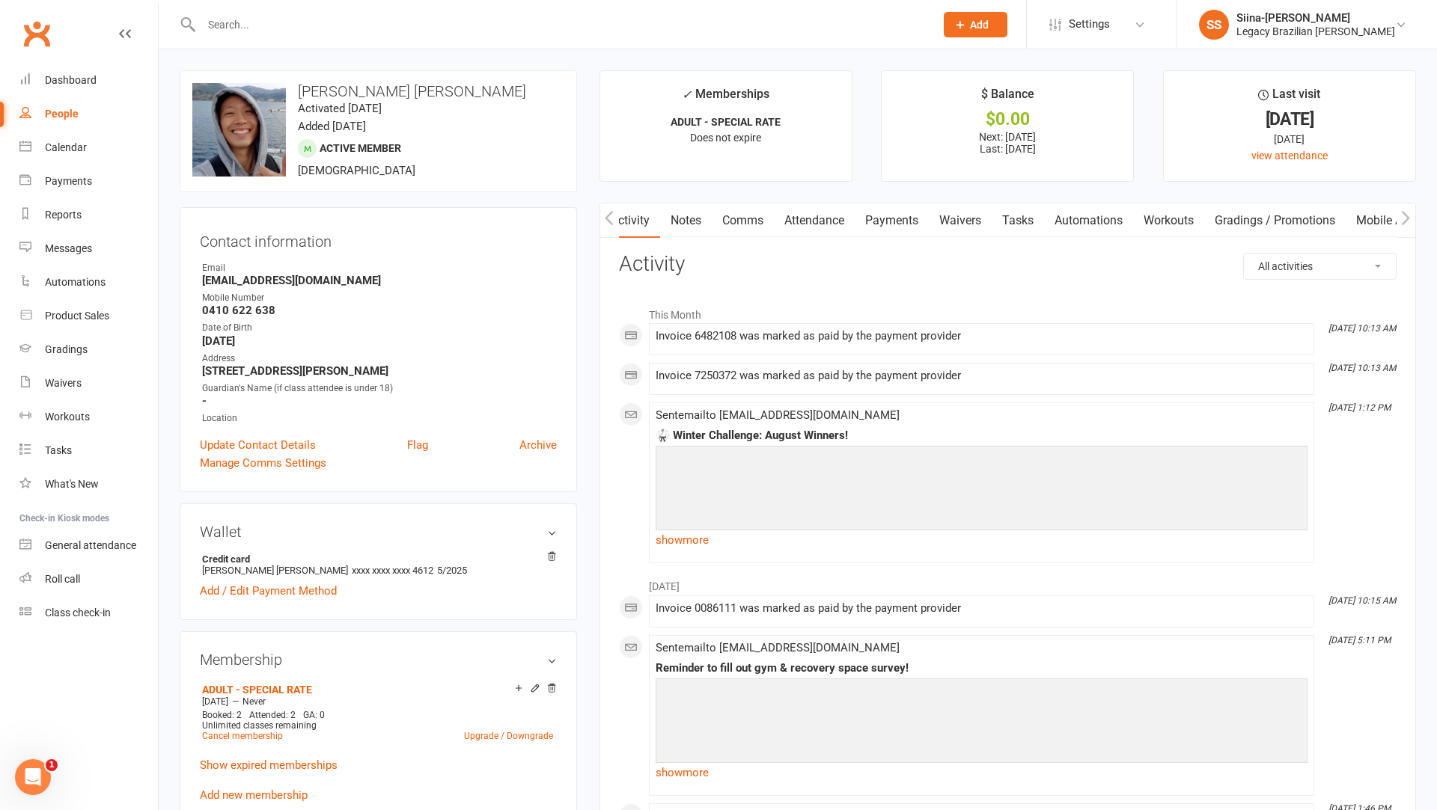
click at [949, 211] on link "Waivers" at bounding box center [959, 221] width 63 height 34
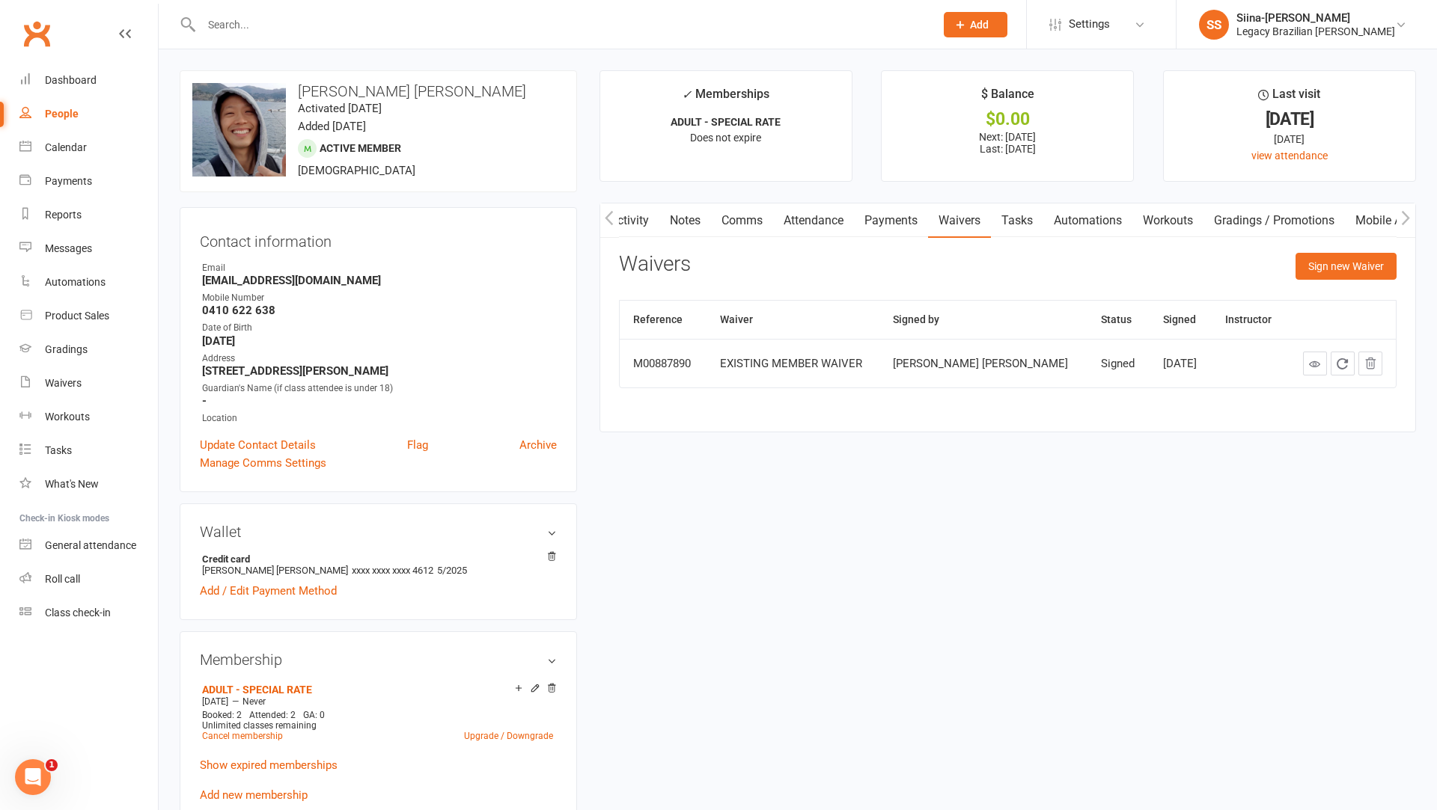
click at [1292, 263] on div "Waivers Sign new Waiver" at bounding box center [1007, 270] width 777 height 35
click at [1310, 264] on button "Sign new Waiver" at bounding box center [1345, 266] width 101 height 27
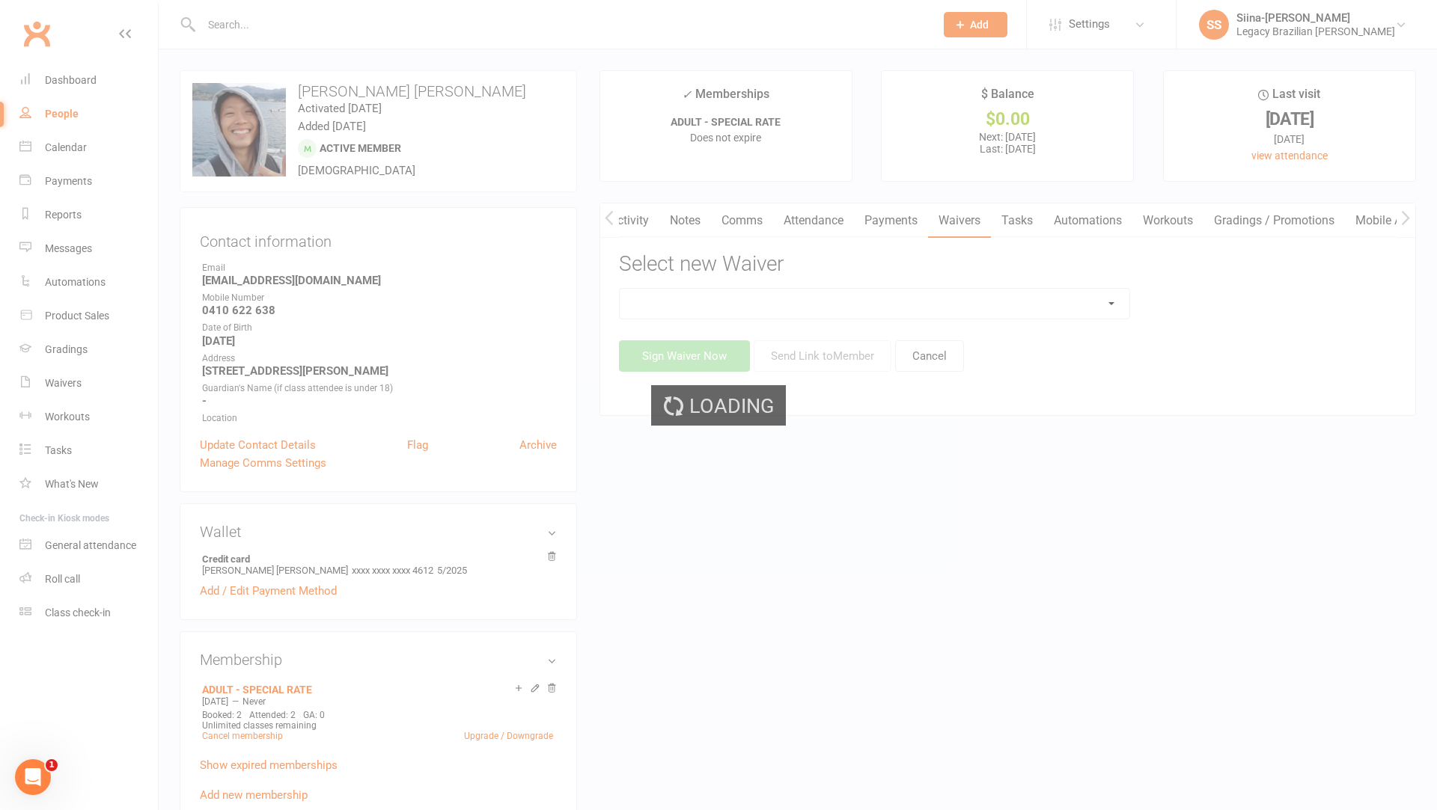
click at [1003, 297] on select at bounding box center [874, 304] width 510 height 30
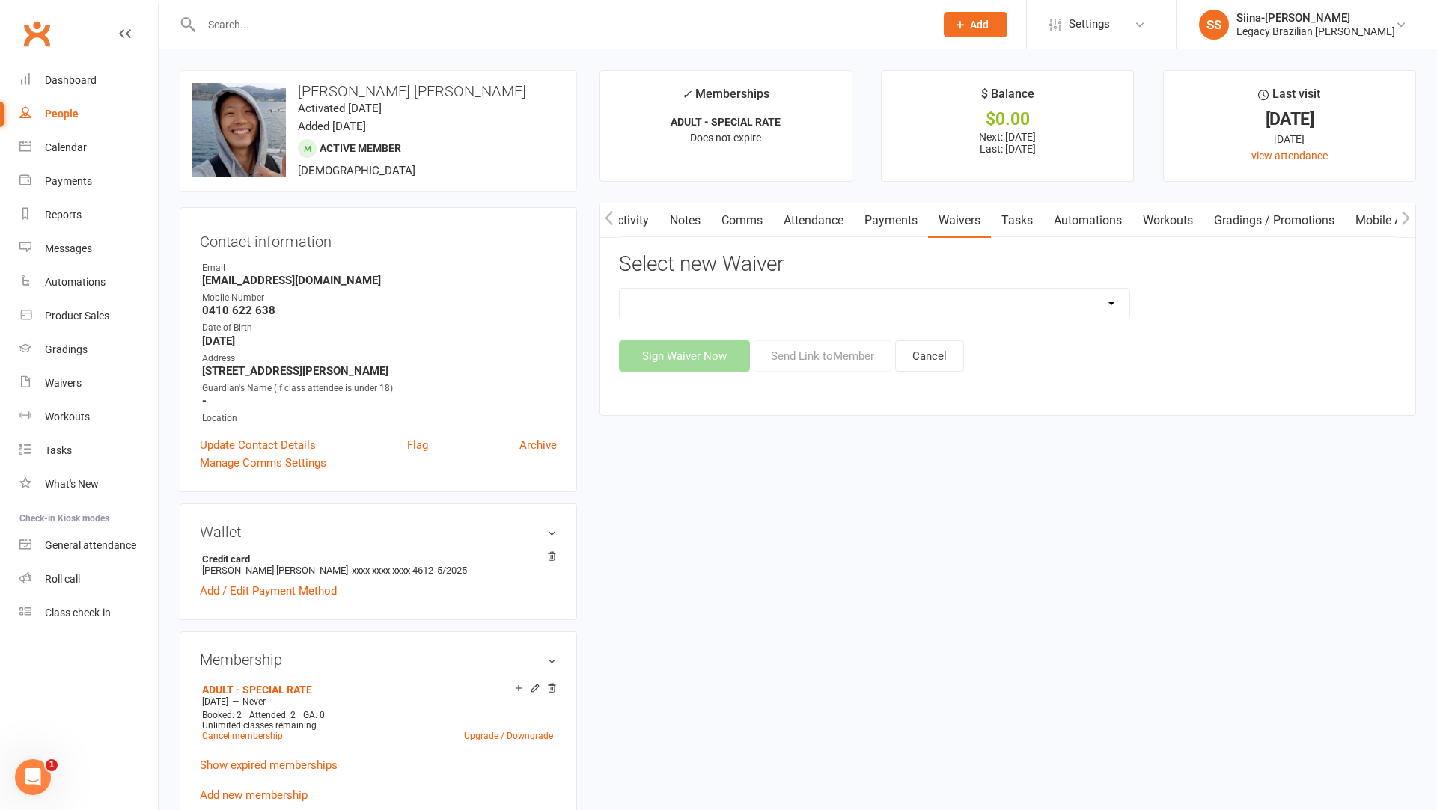
select select "10084"
click at [791, 357] on button "Send Link to Member" at bounding box center [822, 355] width 138 height 31
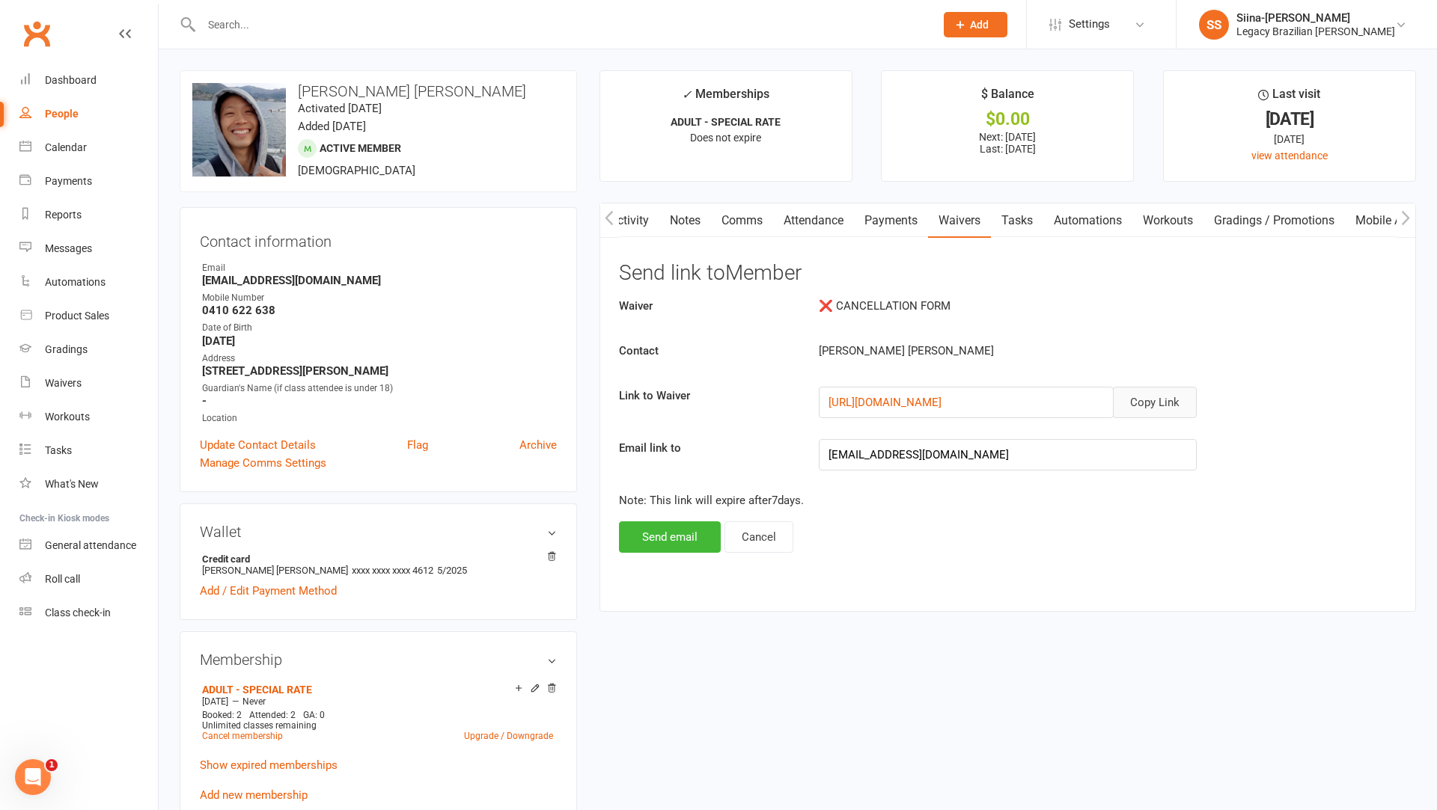
click at [1154, 398] on button "Copy Link" at bounding box center [1155, 402] width 84 height 31
